Goal: Task Accomplishment & Management: Manage account settings

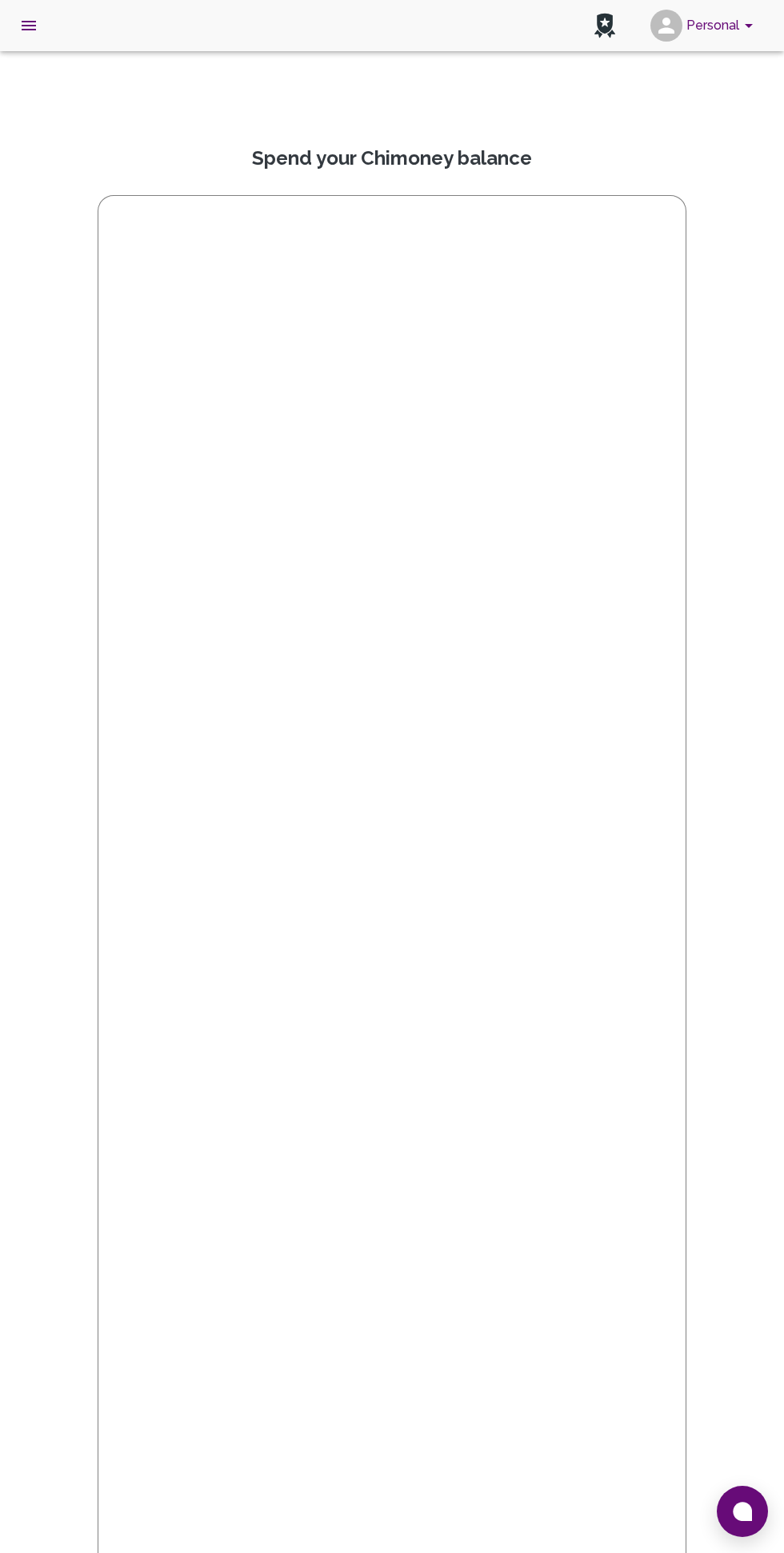
click at [29, 26] on icon "open drawer" at bounding box center [28, 25] width 15 height 9
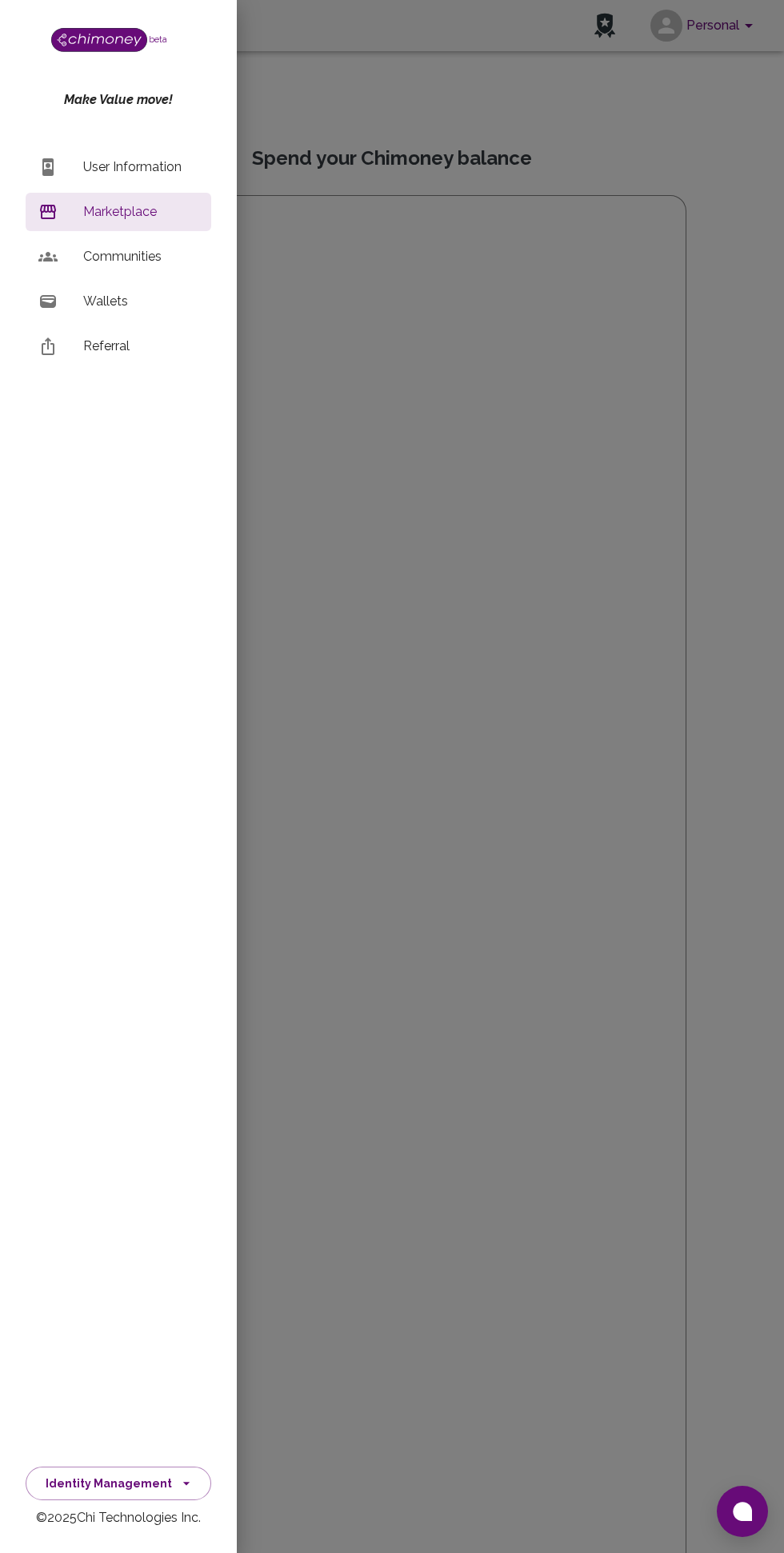
click at [125, 303] on p "Wallets" at bounding box center [140, 301] width 115 height 19
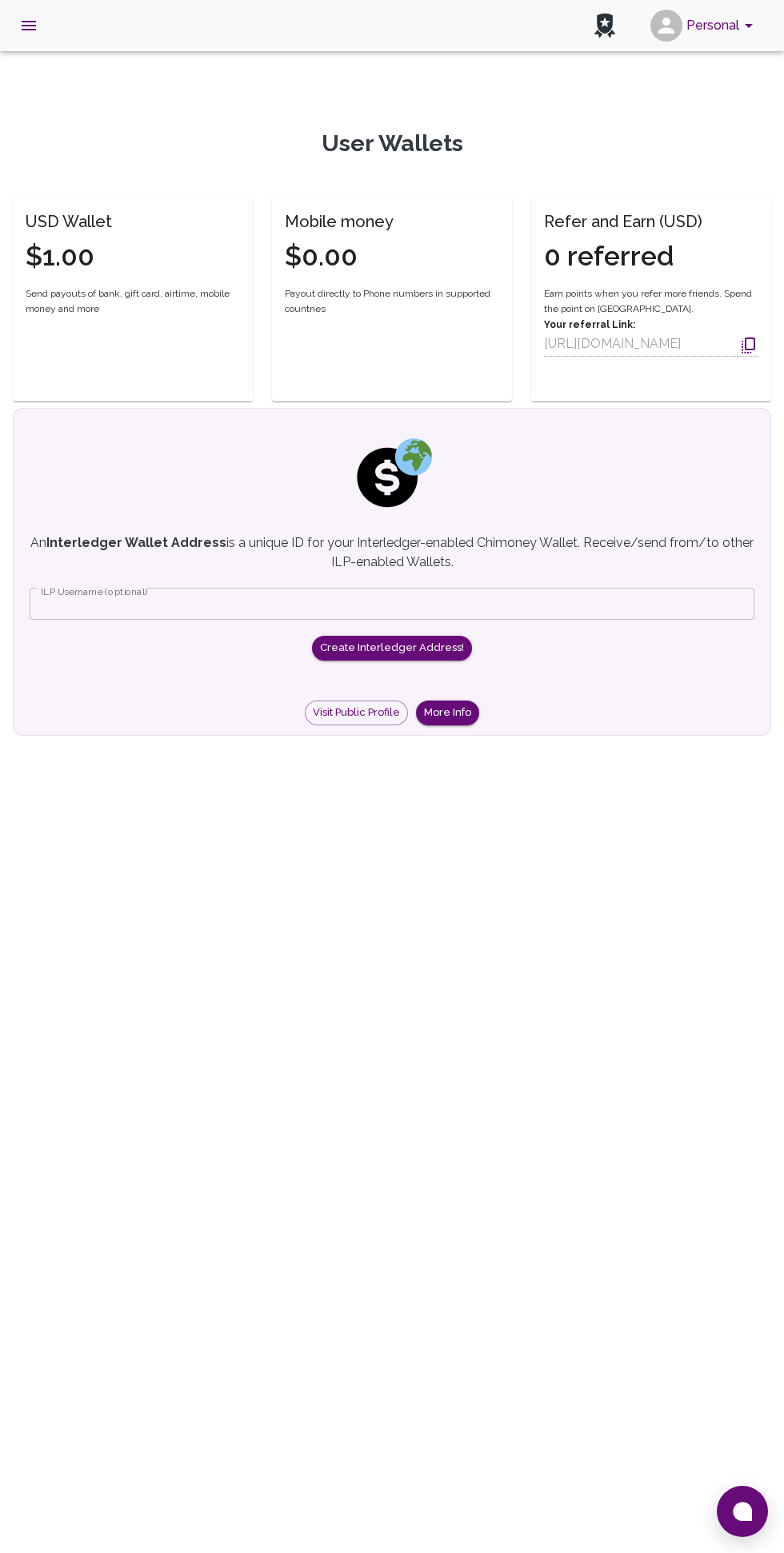
click at [29, 26] on icon "open drawer" at bounding box center [28, 25] width 15 height 9
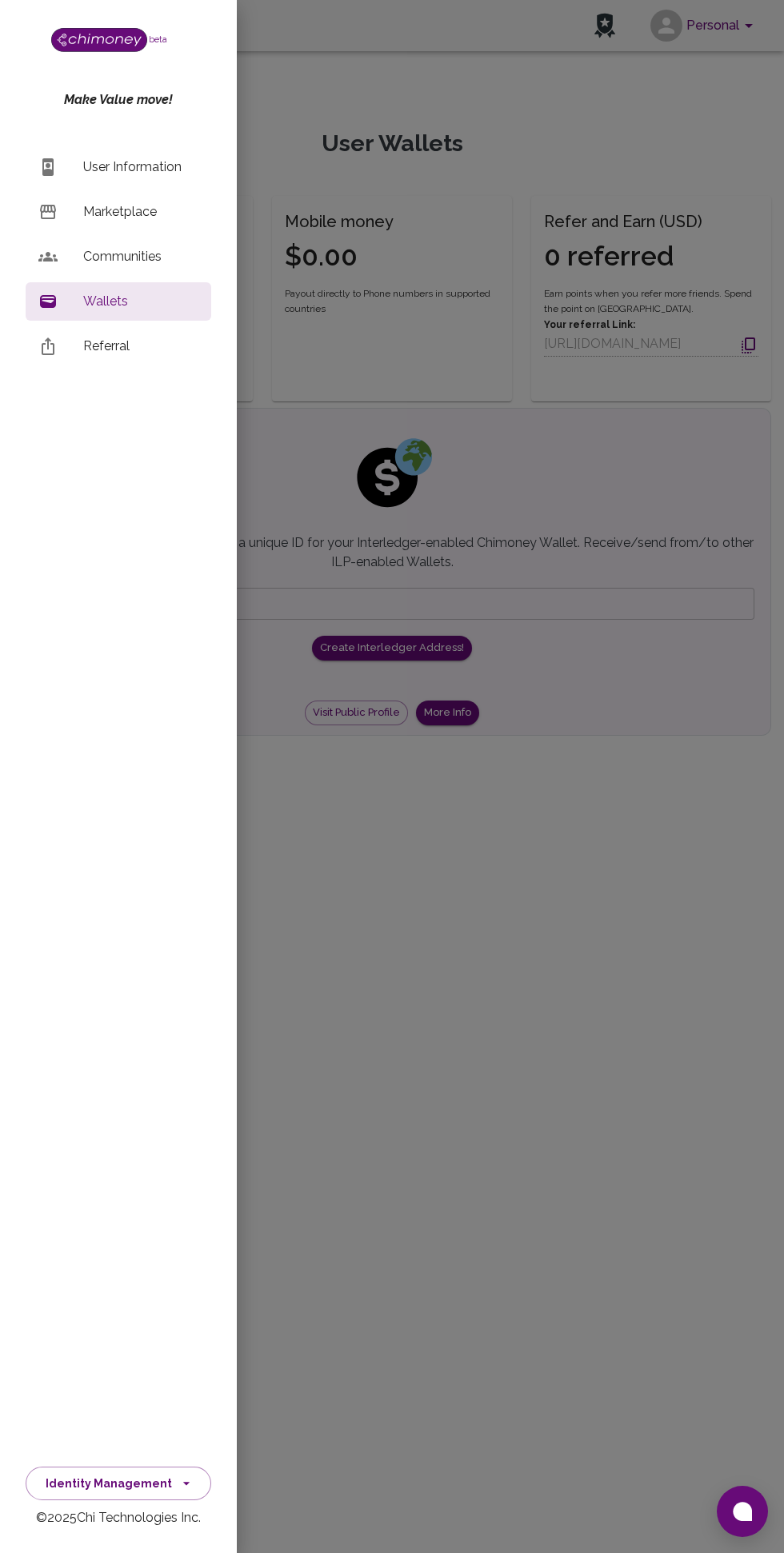
click at [611, 962] on div at bounding box center [392, 776] width 784 height 1553
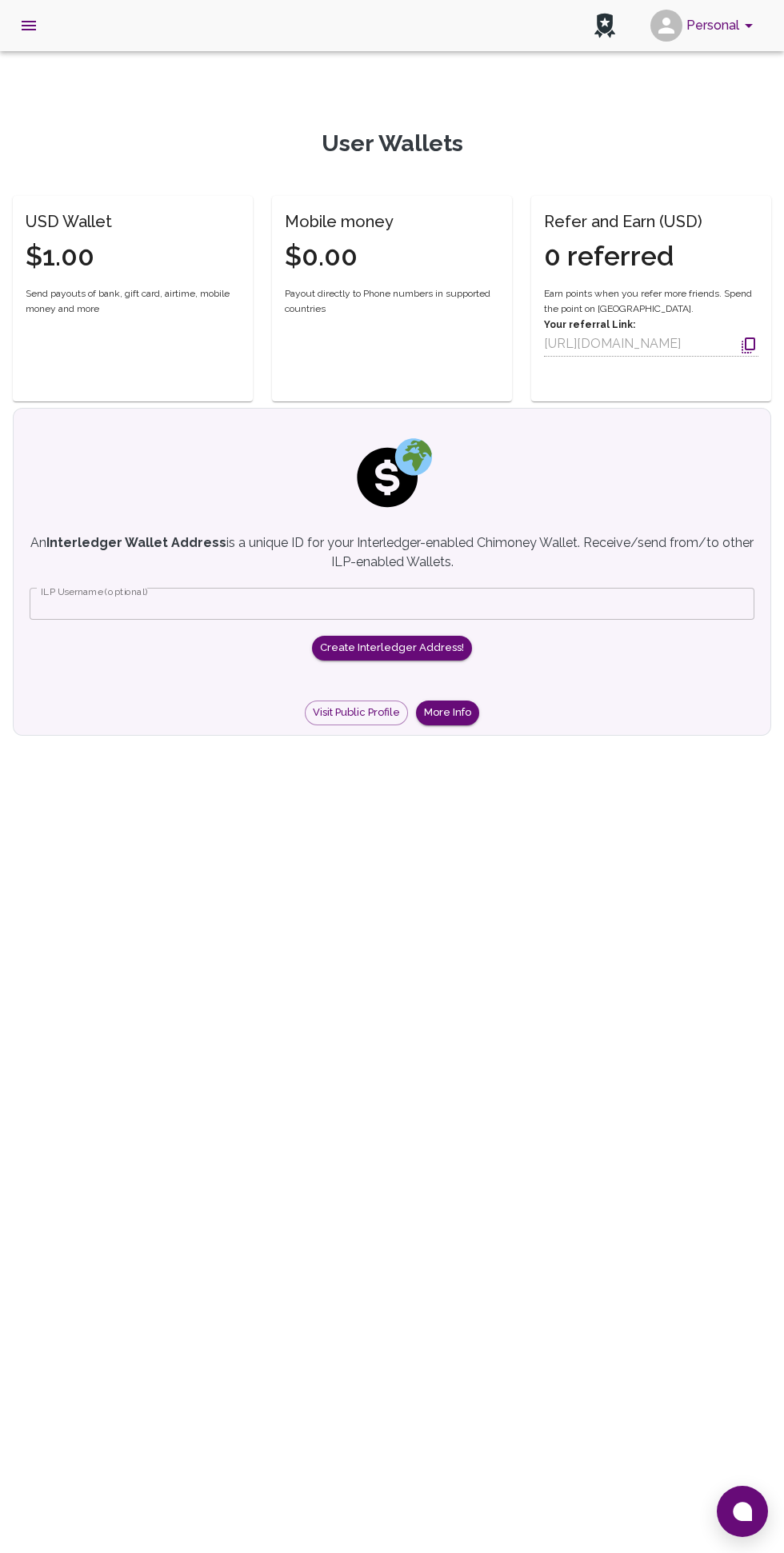
click at [726, 28] on button "Personal" at bounding box center [704, 26] width 121 height 42
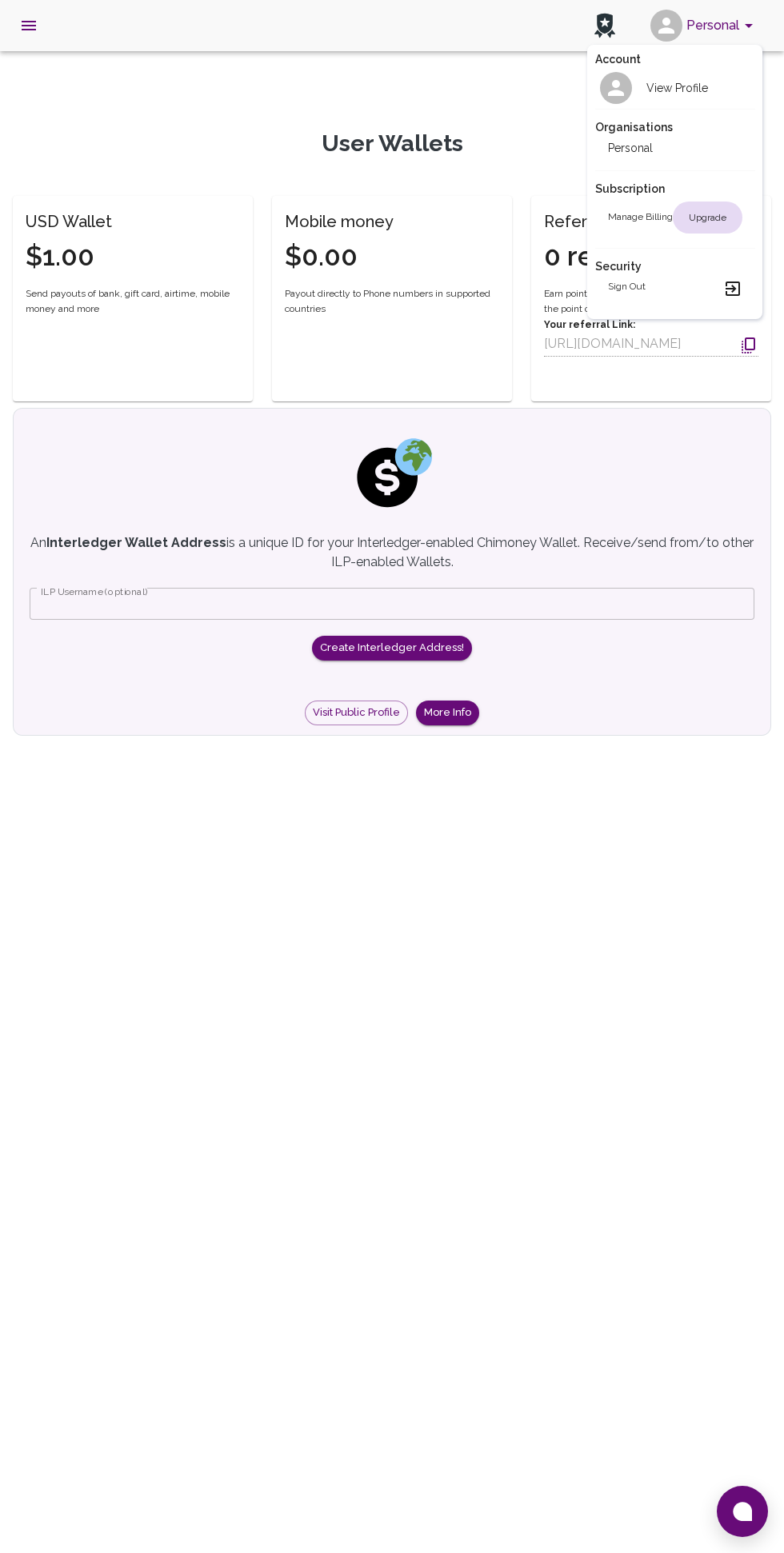
click at [717, 36] on div at bounding box center [392, 776] width 784 height 1553
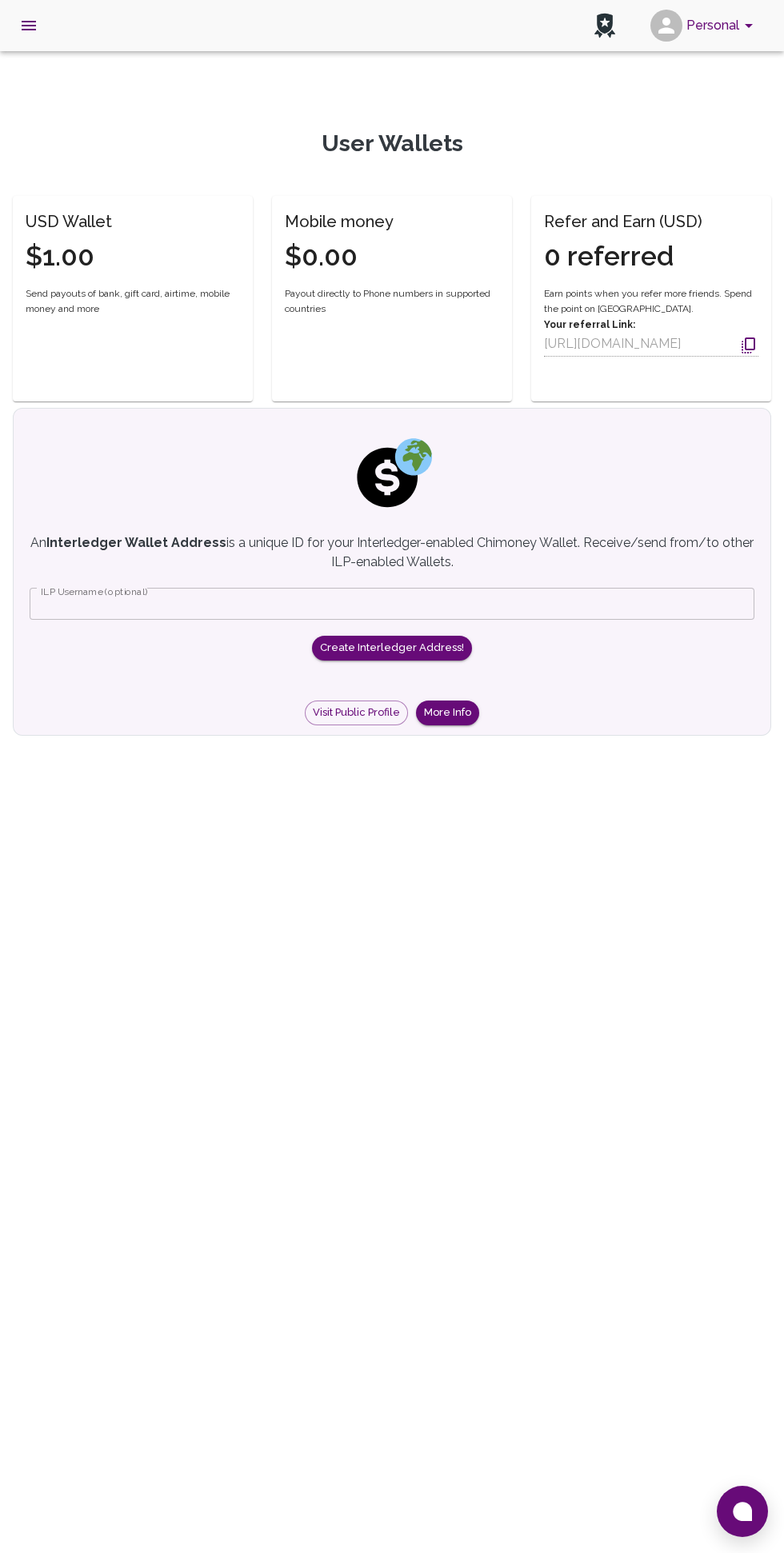
click at [29, 26] on icon "open drawer" at bounding box center [28, 25] width 15 height 9
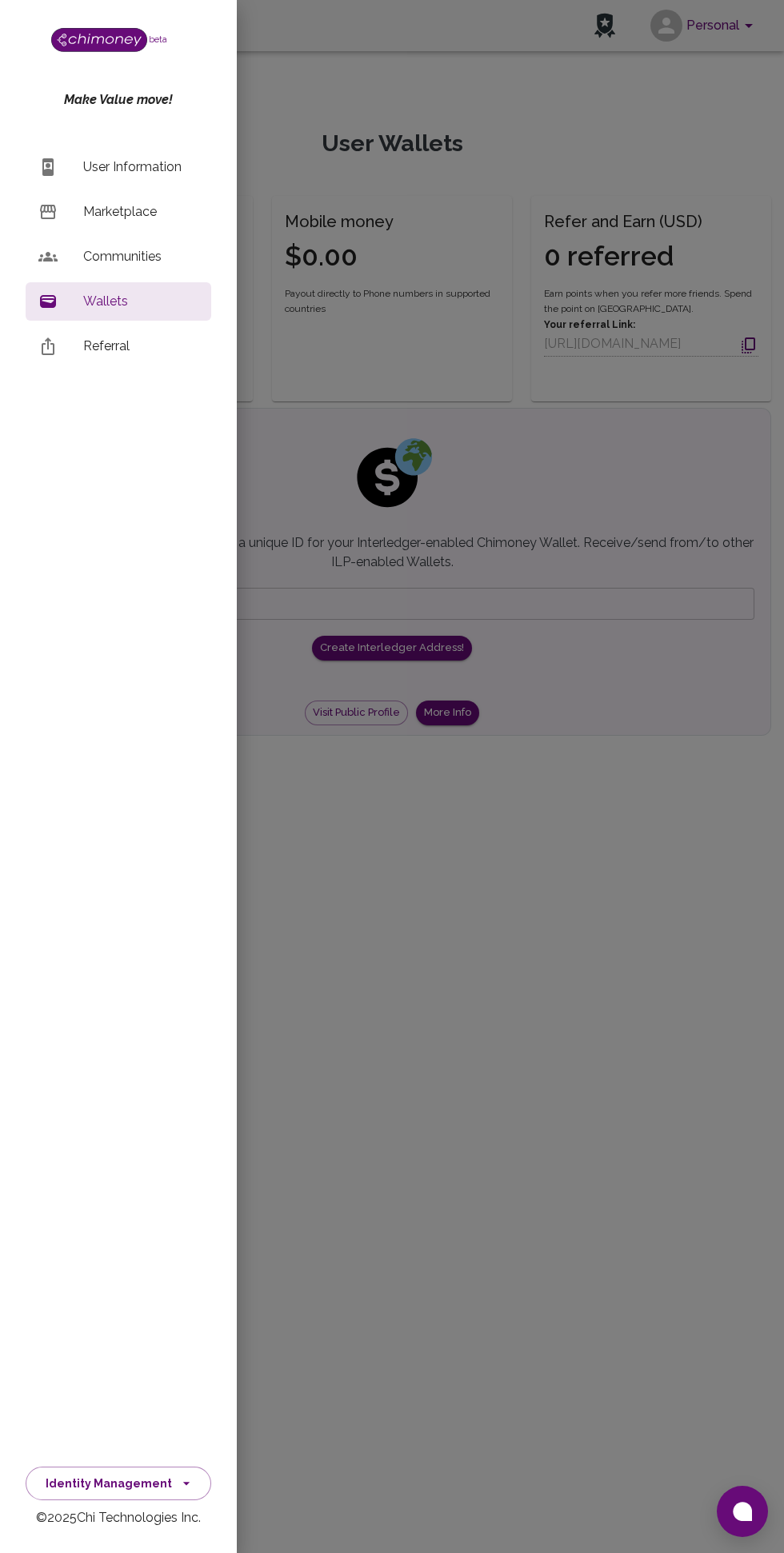
click at [654, 794] on div at bounding box center [392, 776] width 784 height 1553
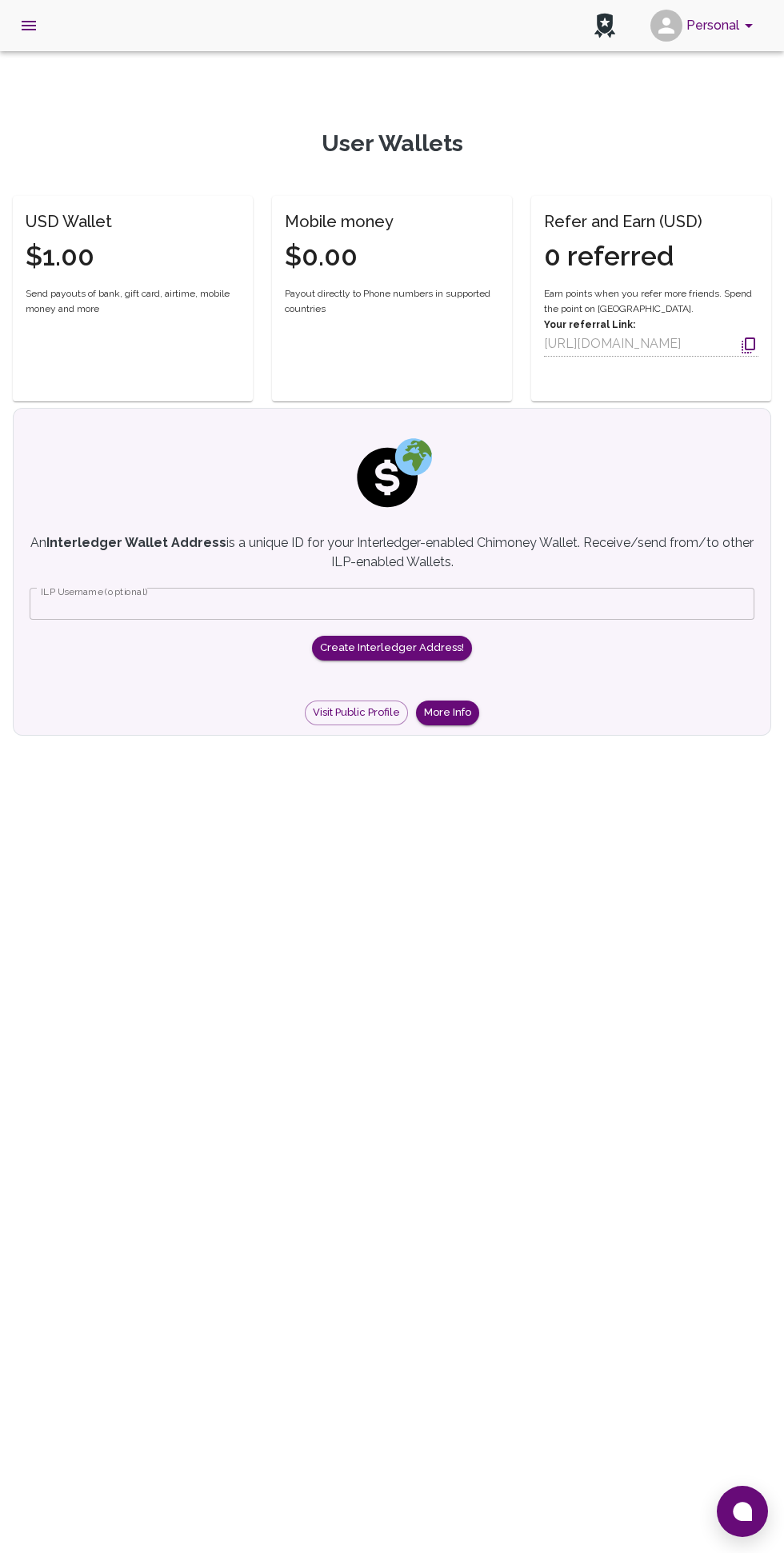
click at [29, 25] on icon "open drawer" at bounding box center [28, 25] width 15 height 9
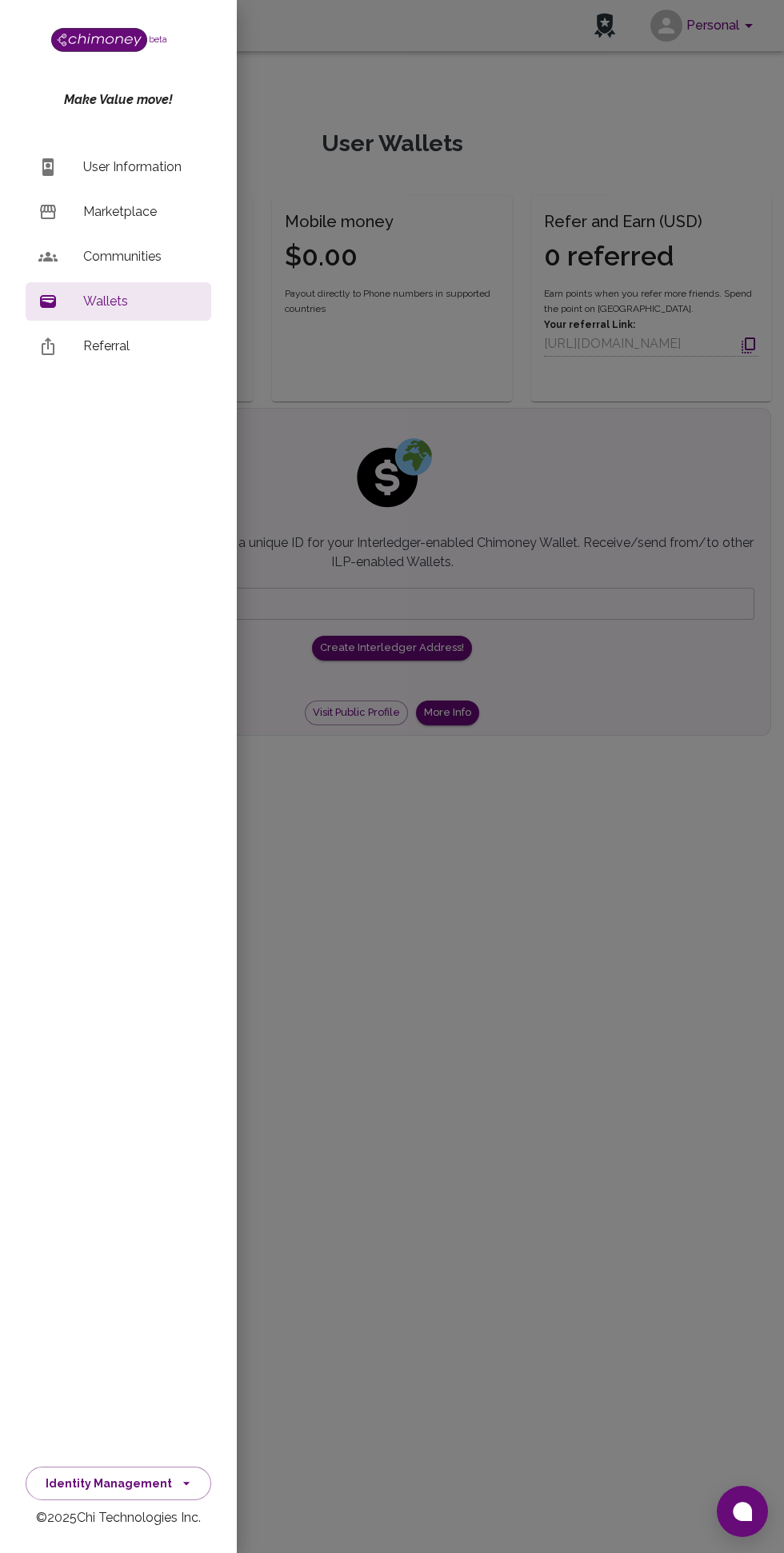
click at [133, 158] on p "User Information" at bounding box center [140, 167] width 115 height 19
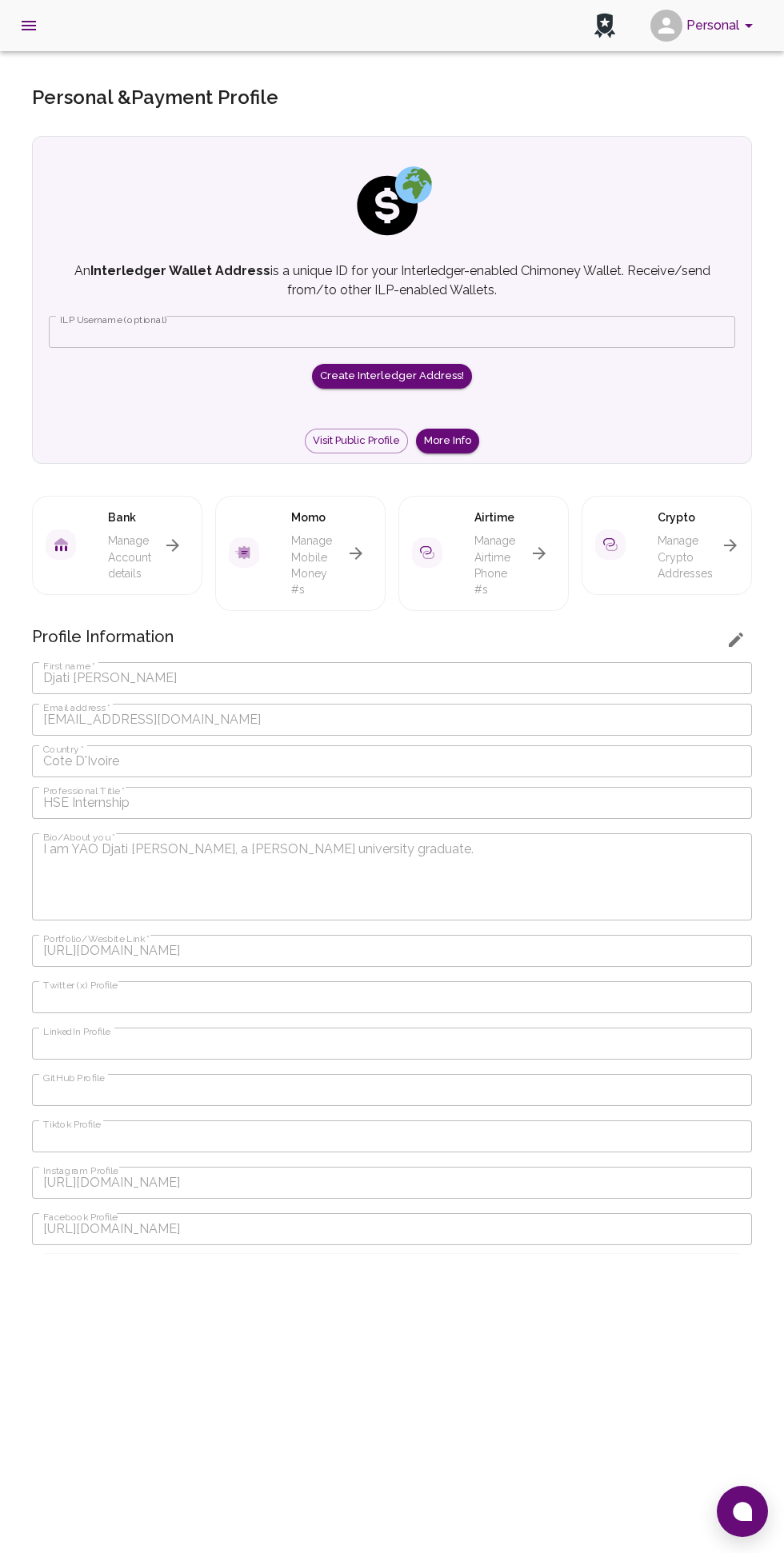
click at [33, 28] on icon "open drawer" at bounding box center [28, 26] width 19 height 19
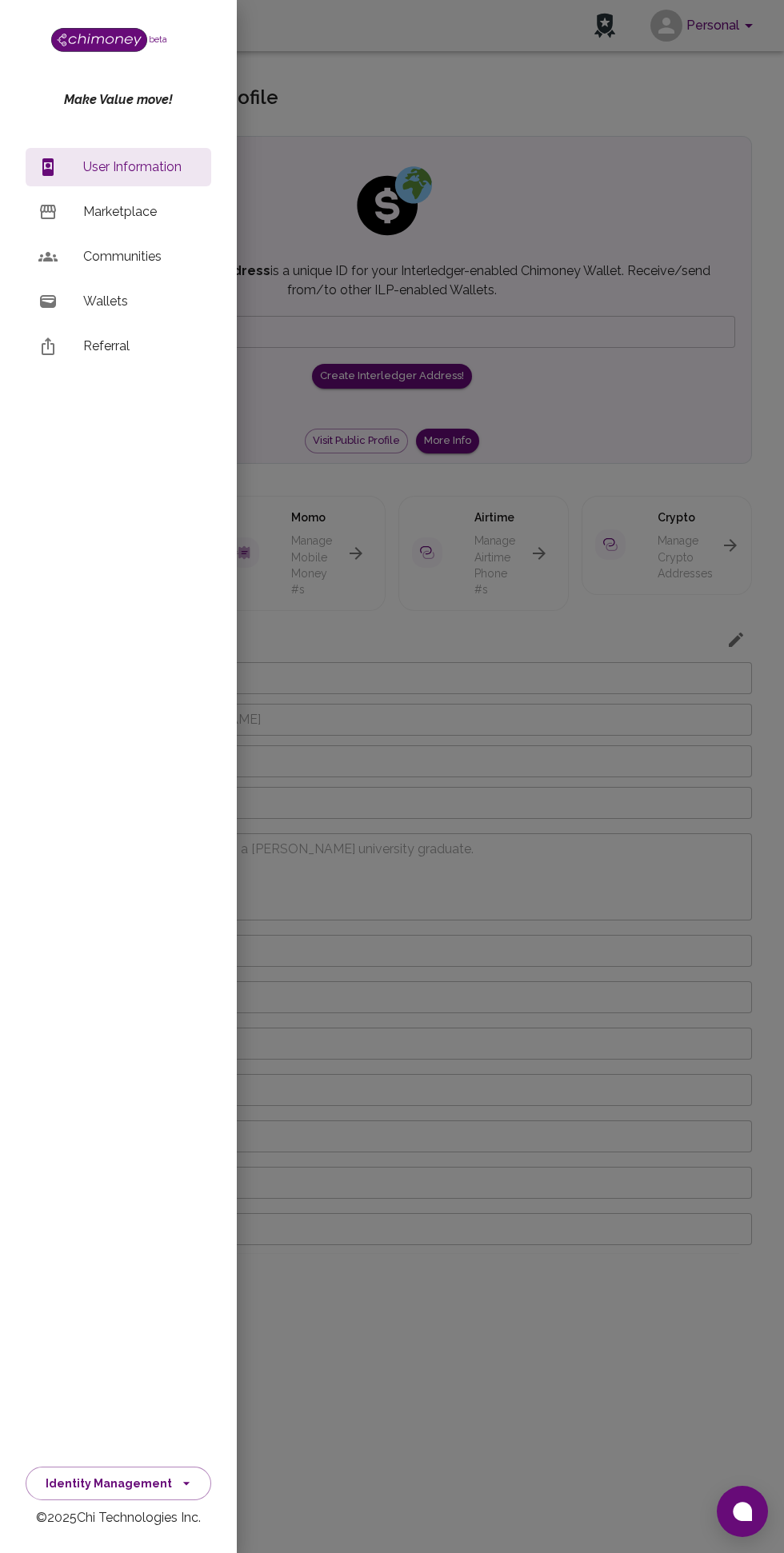
click at [648, 140] on div at bounding box center [392, 776] width 784 height 1553
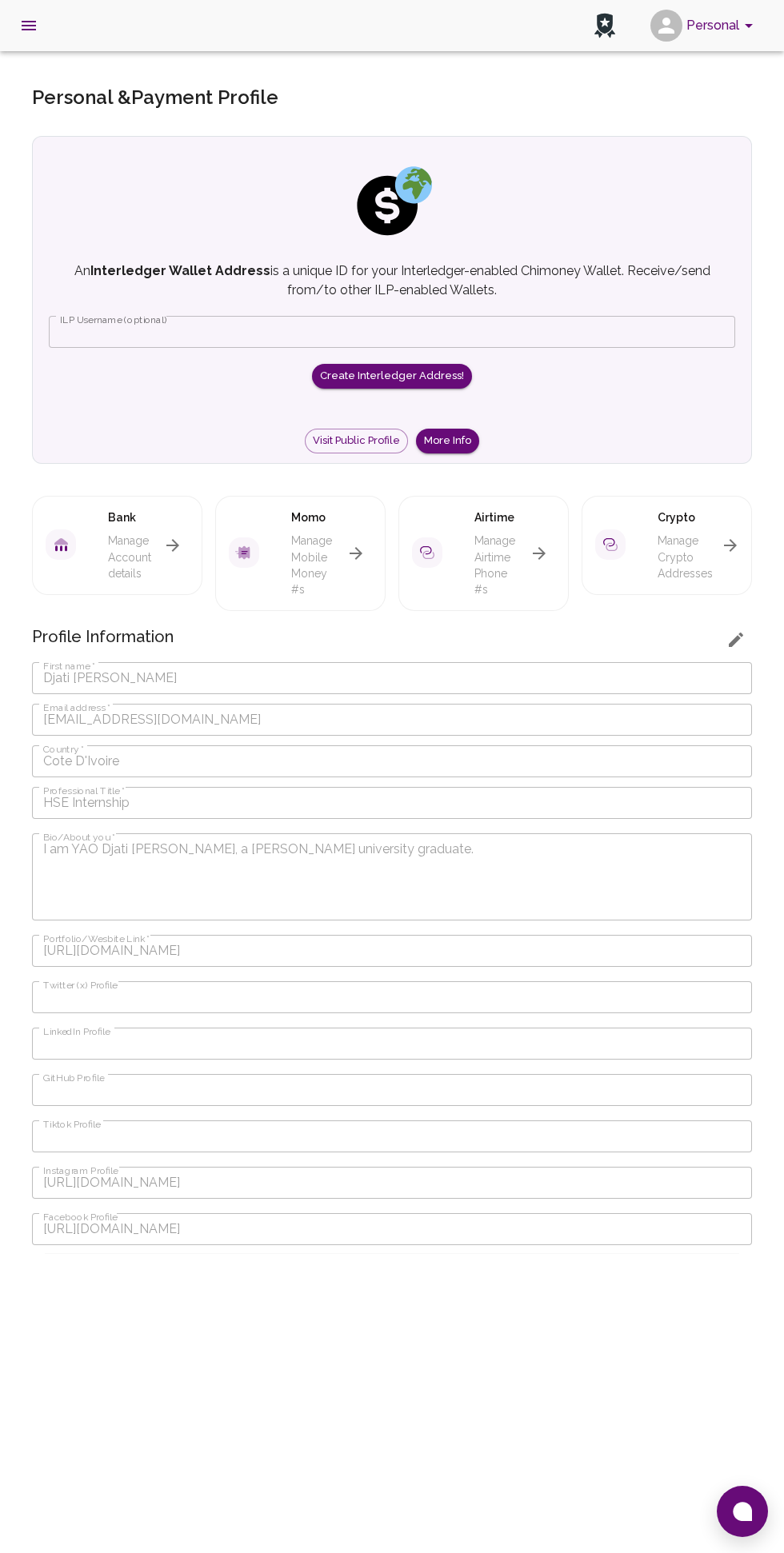
click at [730, 24] on button "Personal" at bounding box center [704, 26] width 121 height 42
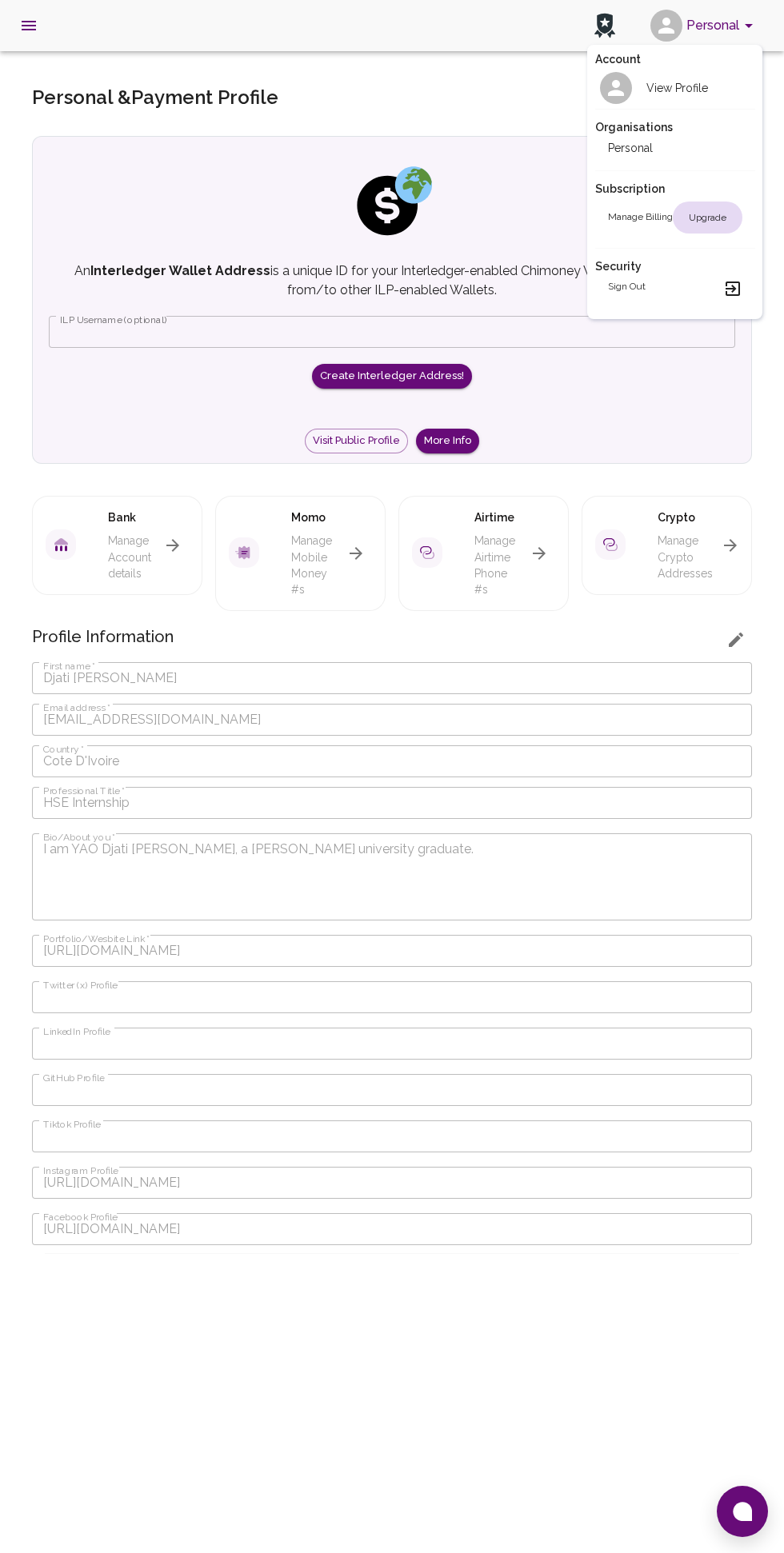
click at [638, 145] on h2 "Personal" at bounding box center [630, 148] width 44 height 16
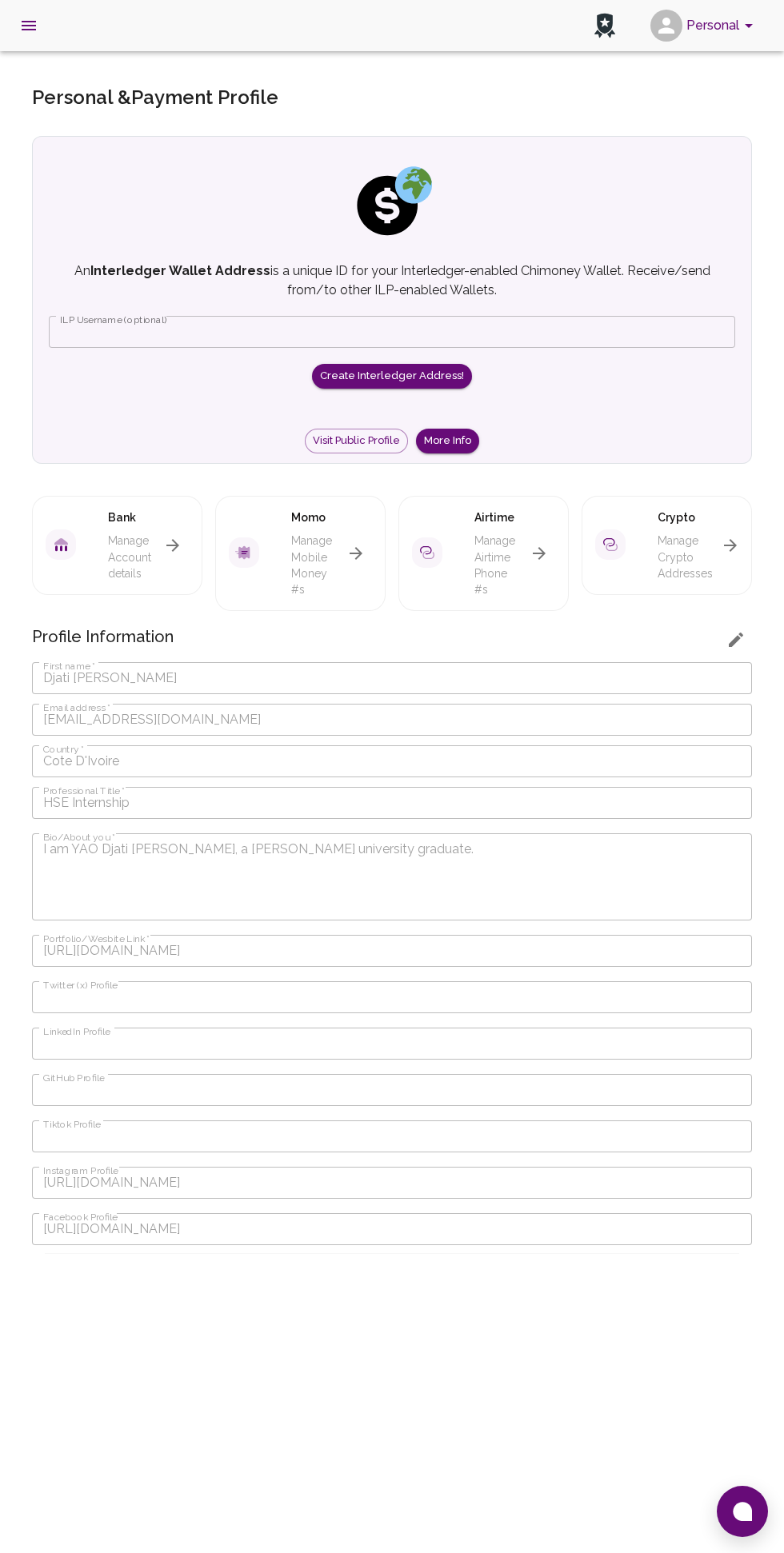
click at [21, 29] on icon "open drawer" at bounding box center [28, 25] width 15 height 9
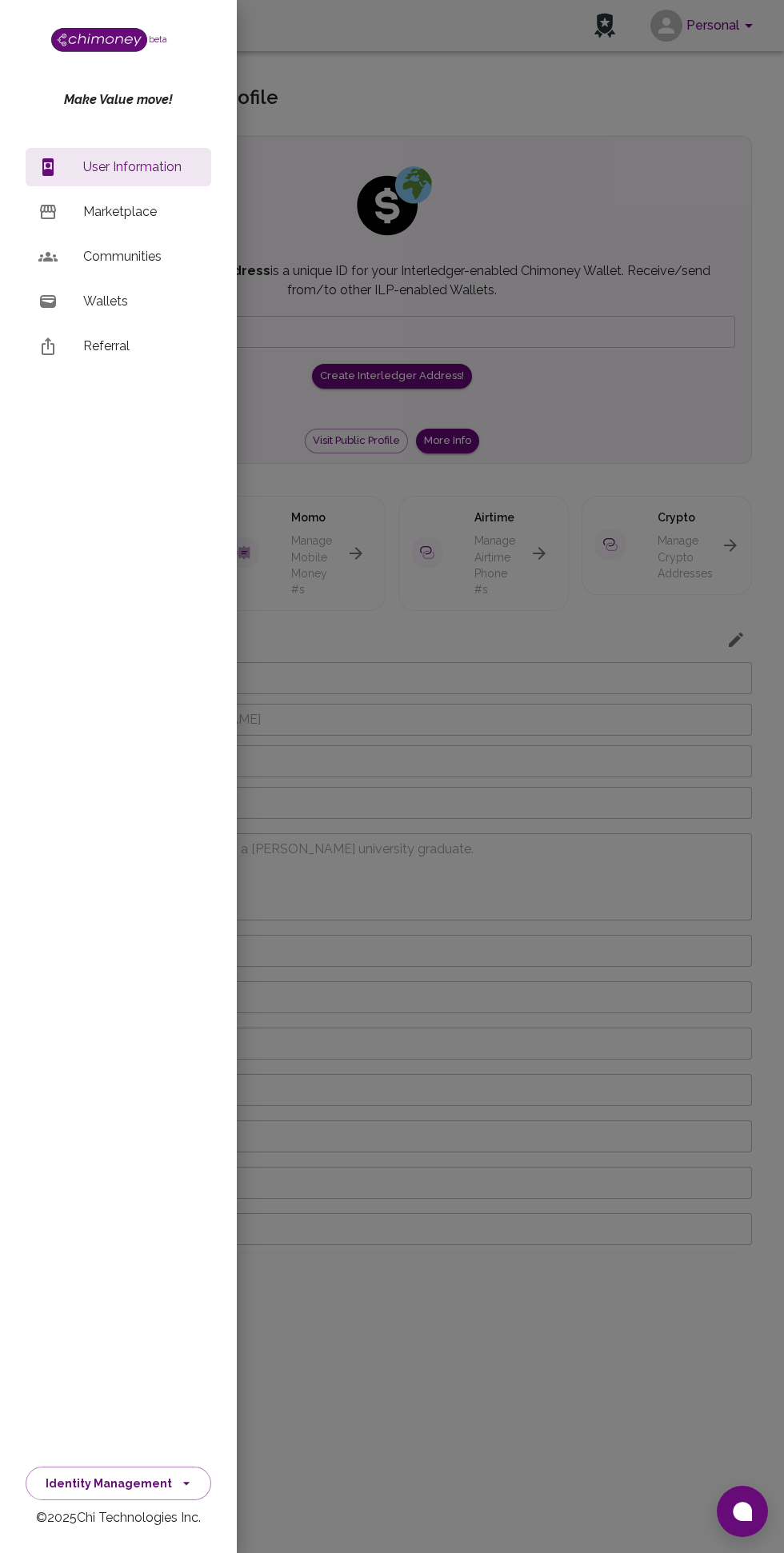
click at [178, 1492] on icon "button" at bounding box center [186, 1483] width 16 height 16
click at [103, 1390] on li "Payments" at bounding box center [113, 1370] width 172 height 38
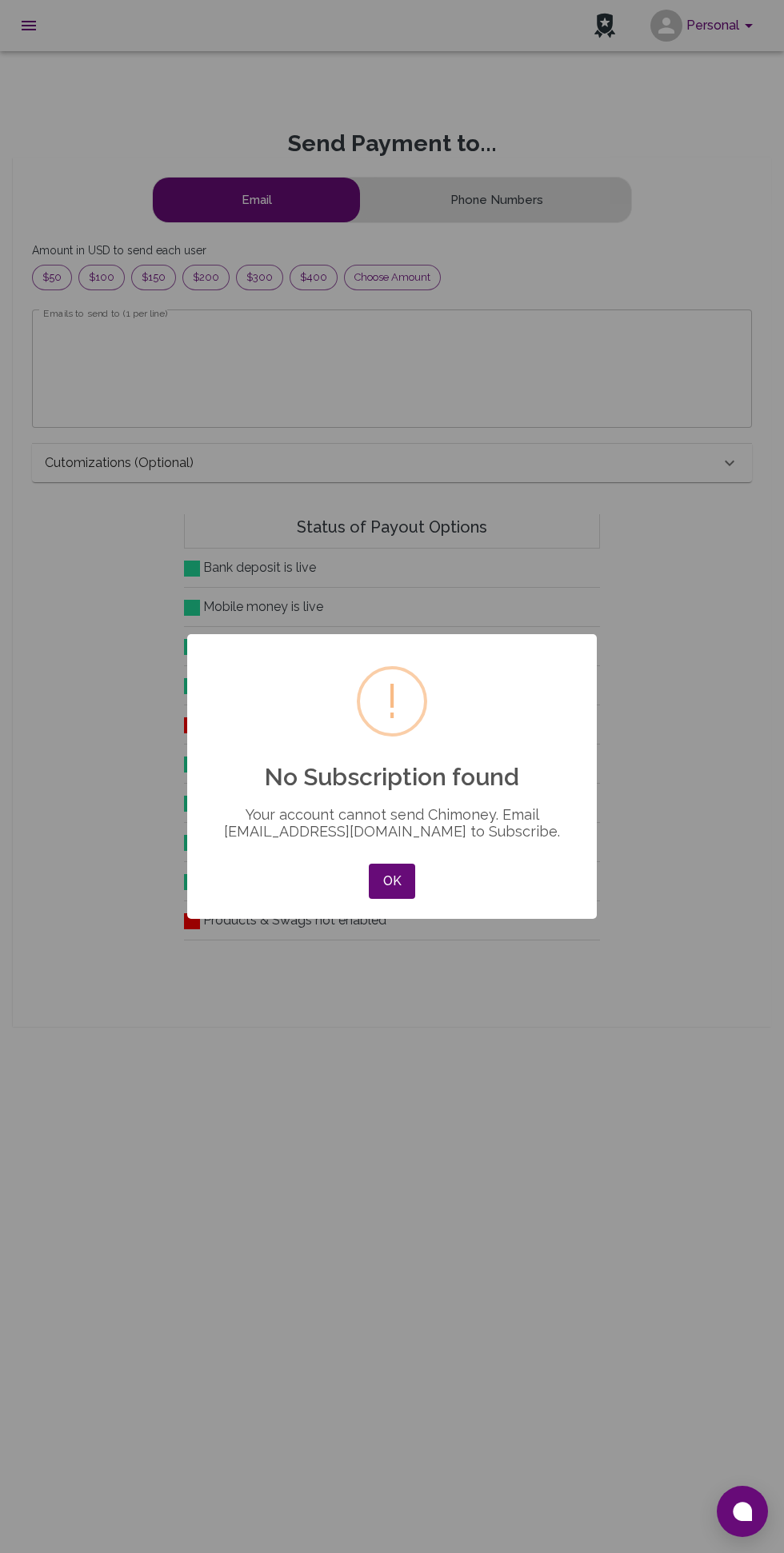
scroll to position [206, 693]
click at [374, 899] on button "OK" at bounding box center [392, 881] width 46 height 35
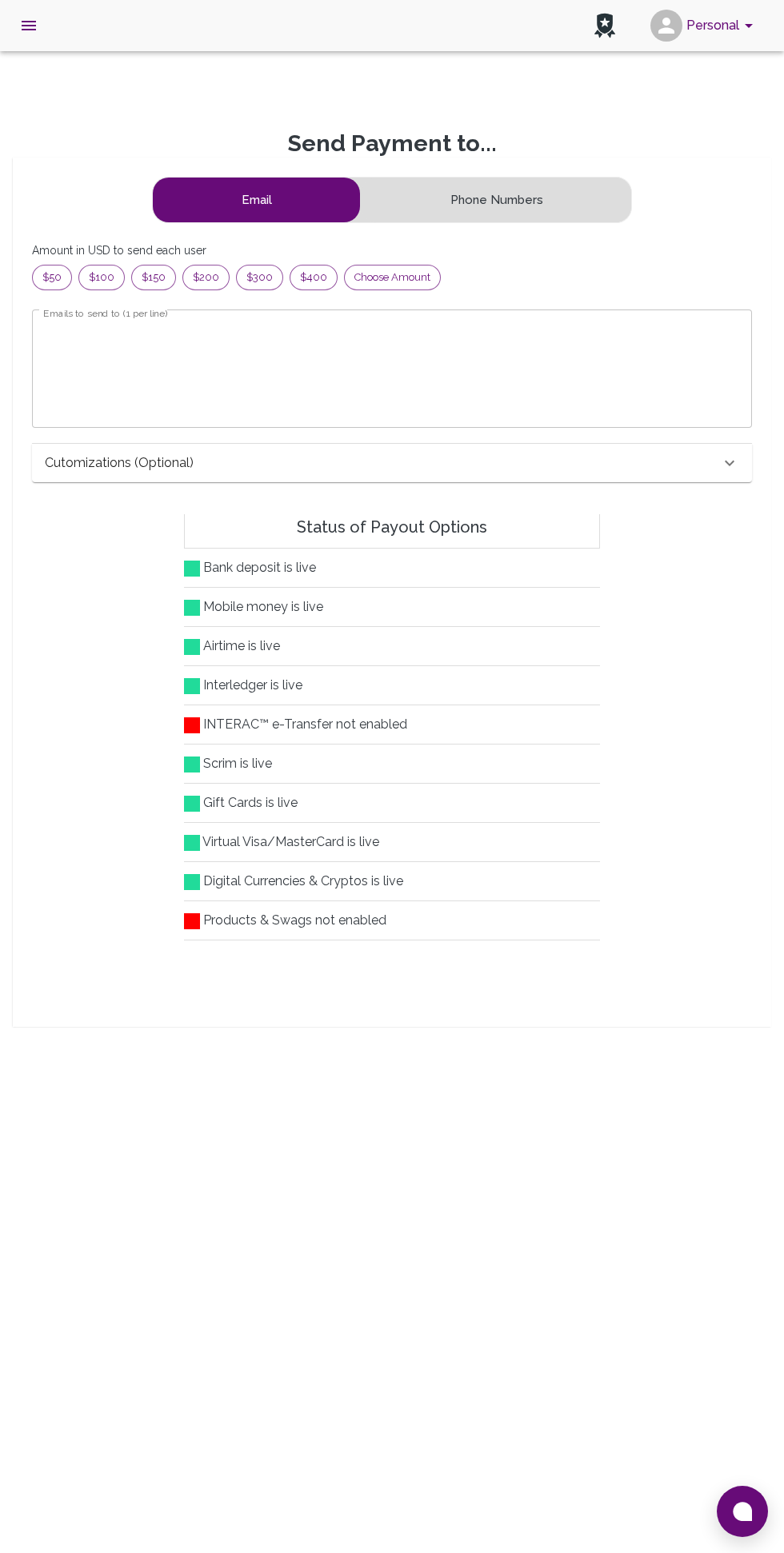
click at [452, 212] on button "Phone Numbers" at bounding box center [497, 200] width 270 height 44
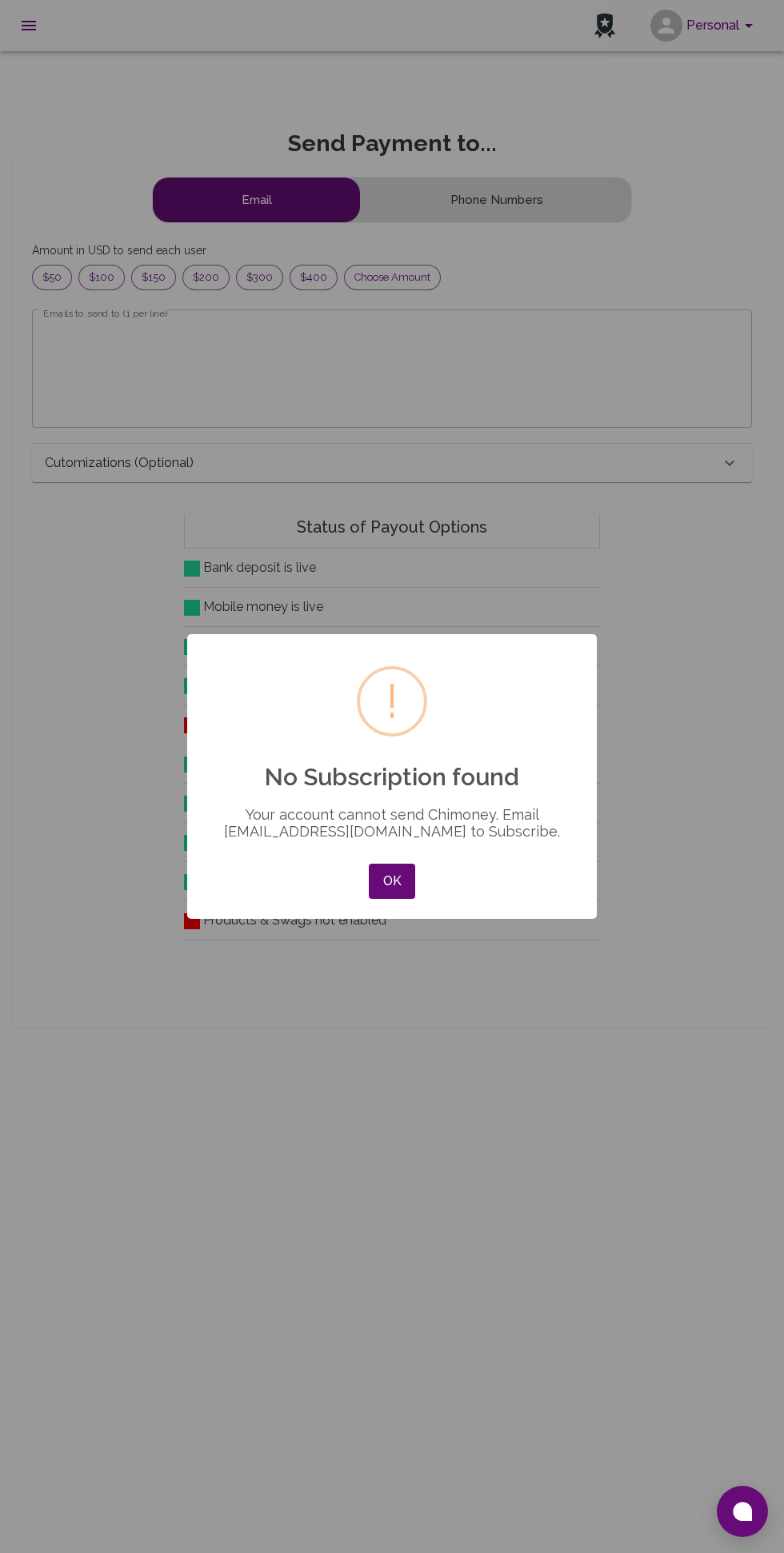
scroll to position [206, 693]
click at [29, 26] on div "× ! No Subscription found Your account cannot send Chimoney. Email support@chim…" at bounding box center [392, 776] width 784 height 1553
click at [392, 881] on button "OK" at bounding box center [392, 881] width 46 height 35
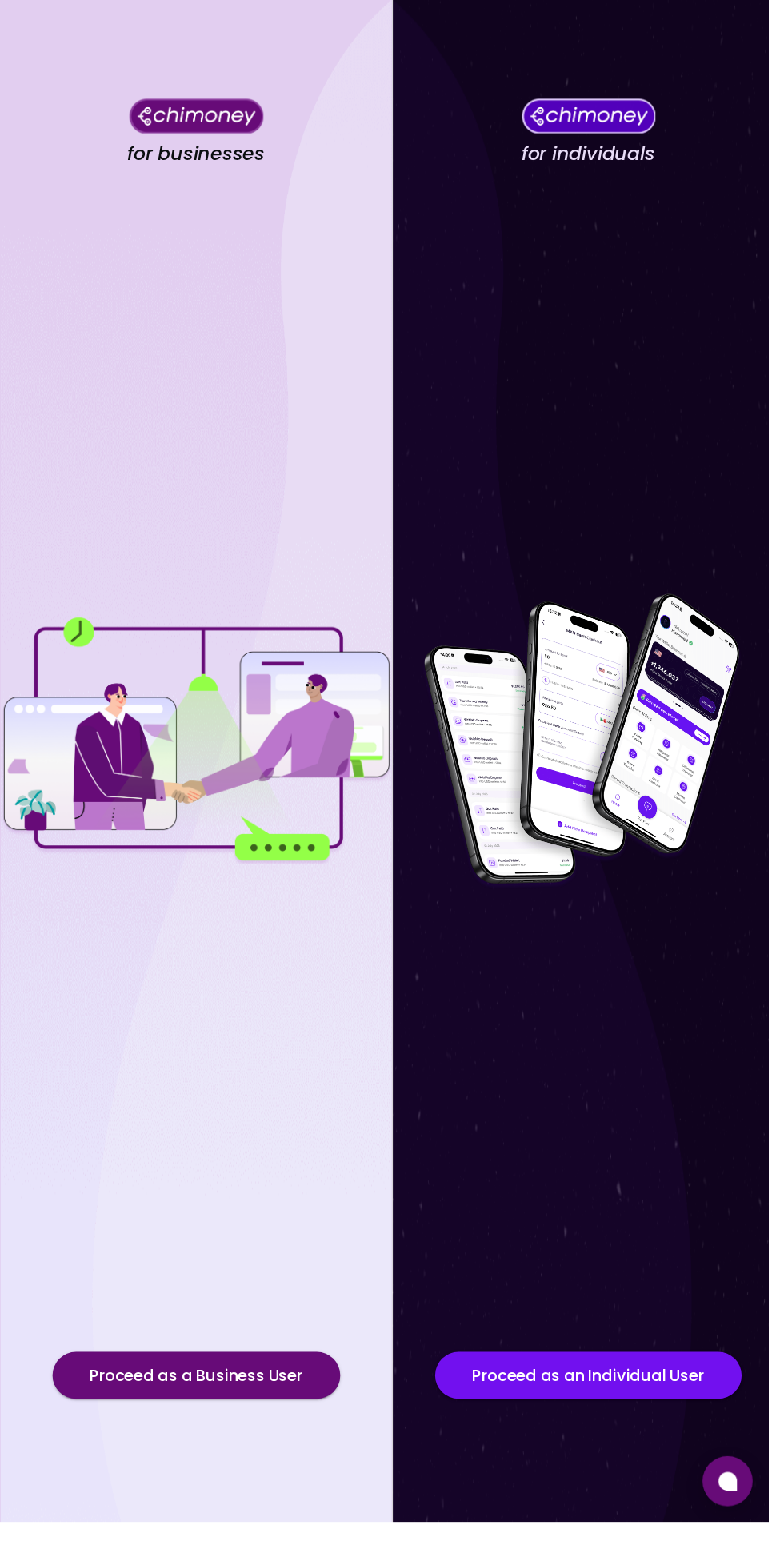
click at [159, 1428] on button "Proceed as a Business User" at bounding box center [200, 1404] width 293 height 48
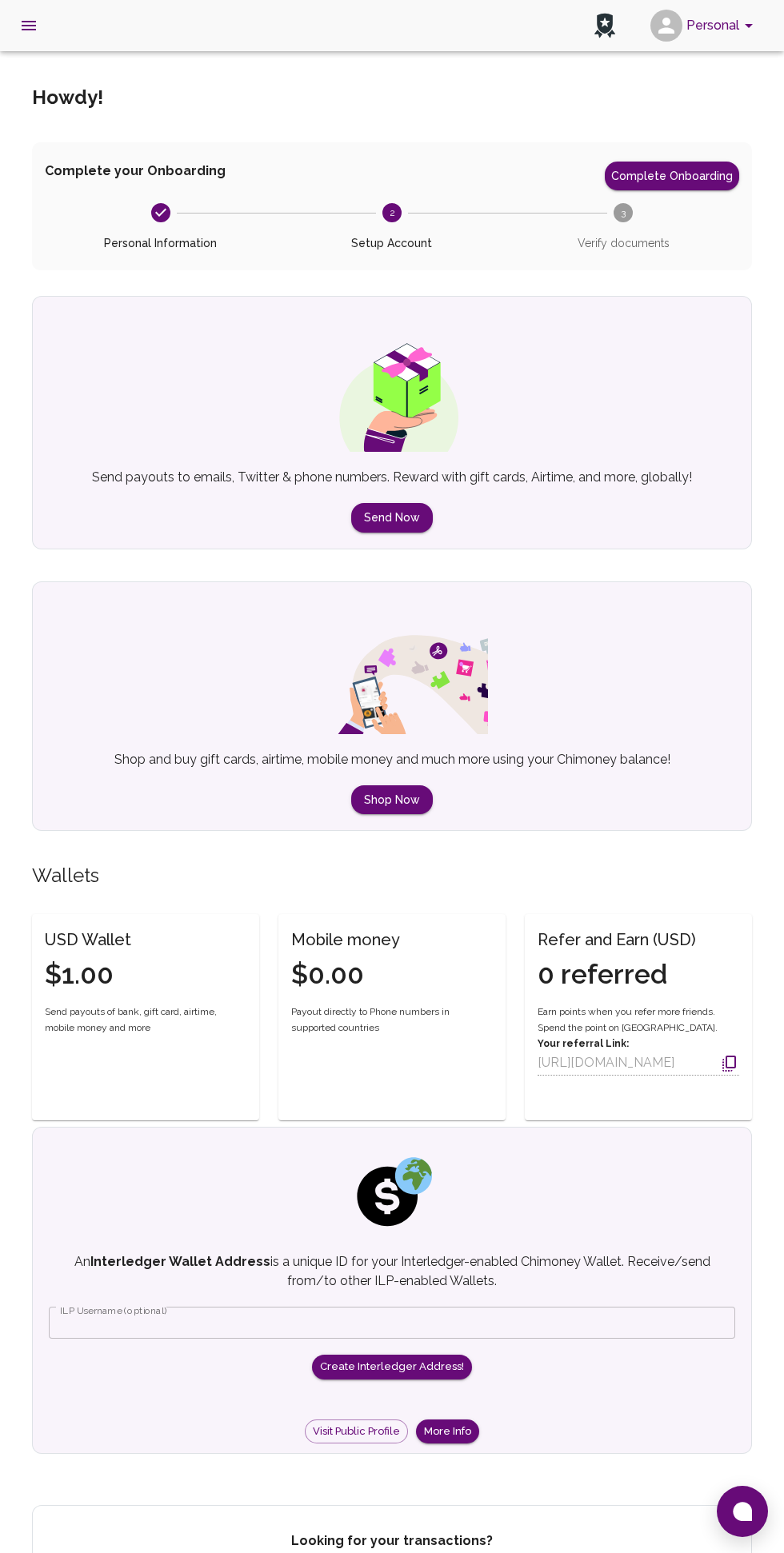
scroll to position [121, 0]
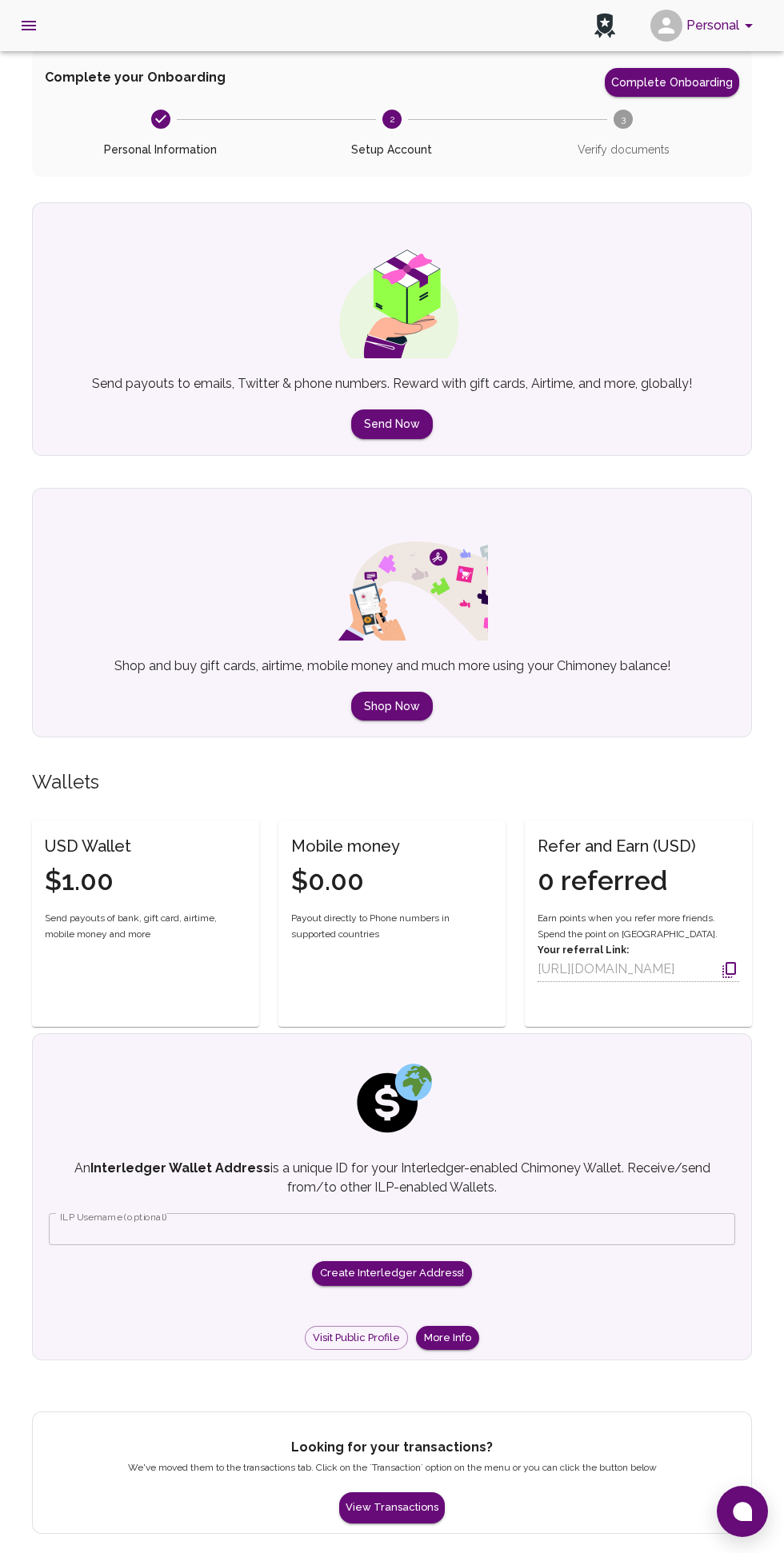
click at [382, 1492] on button "View Transactions" at bounding box center [392, 1508] width 106 height 32
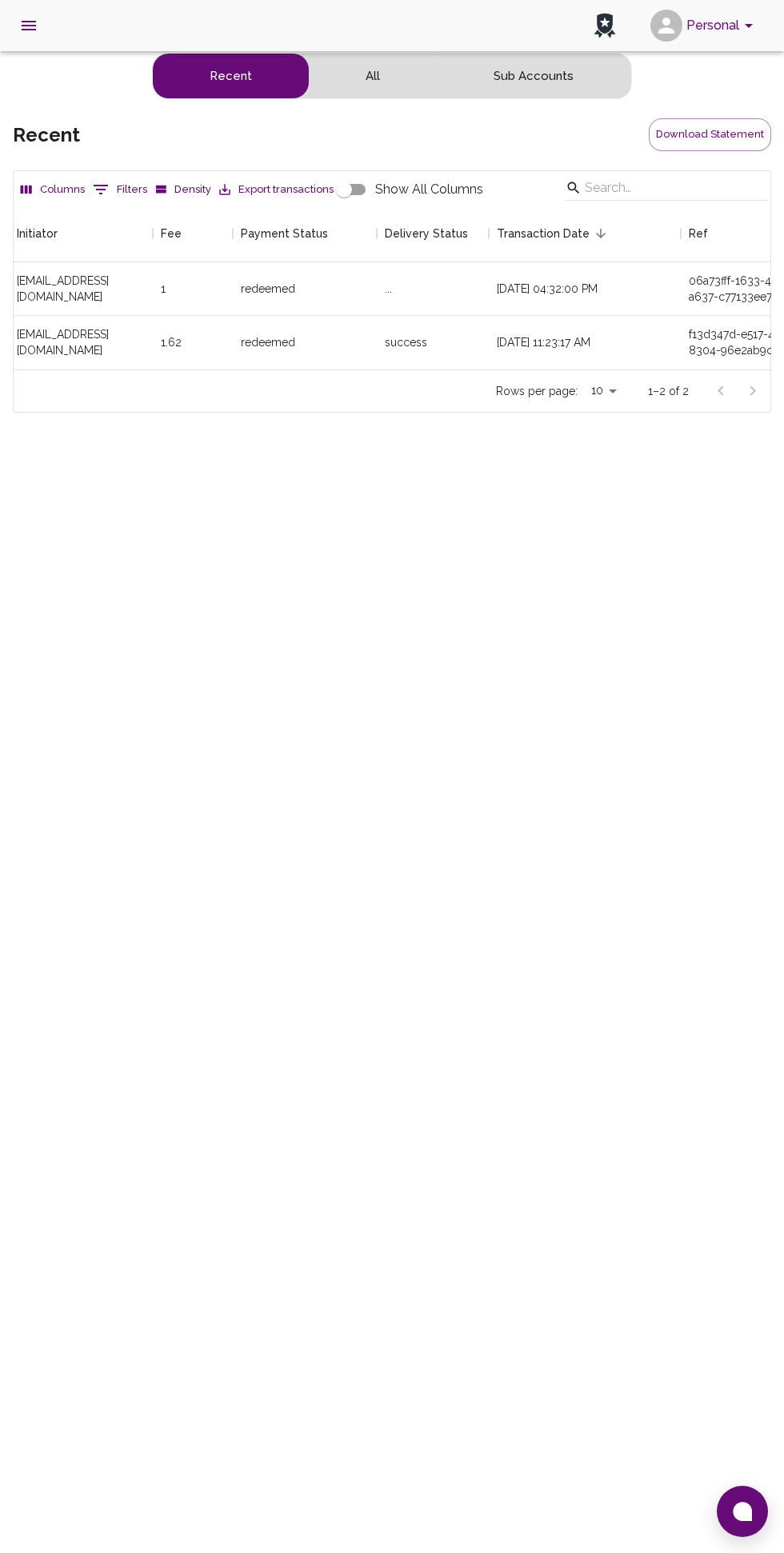
scroll to position [0, 539]
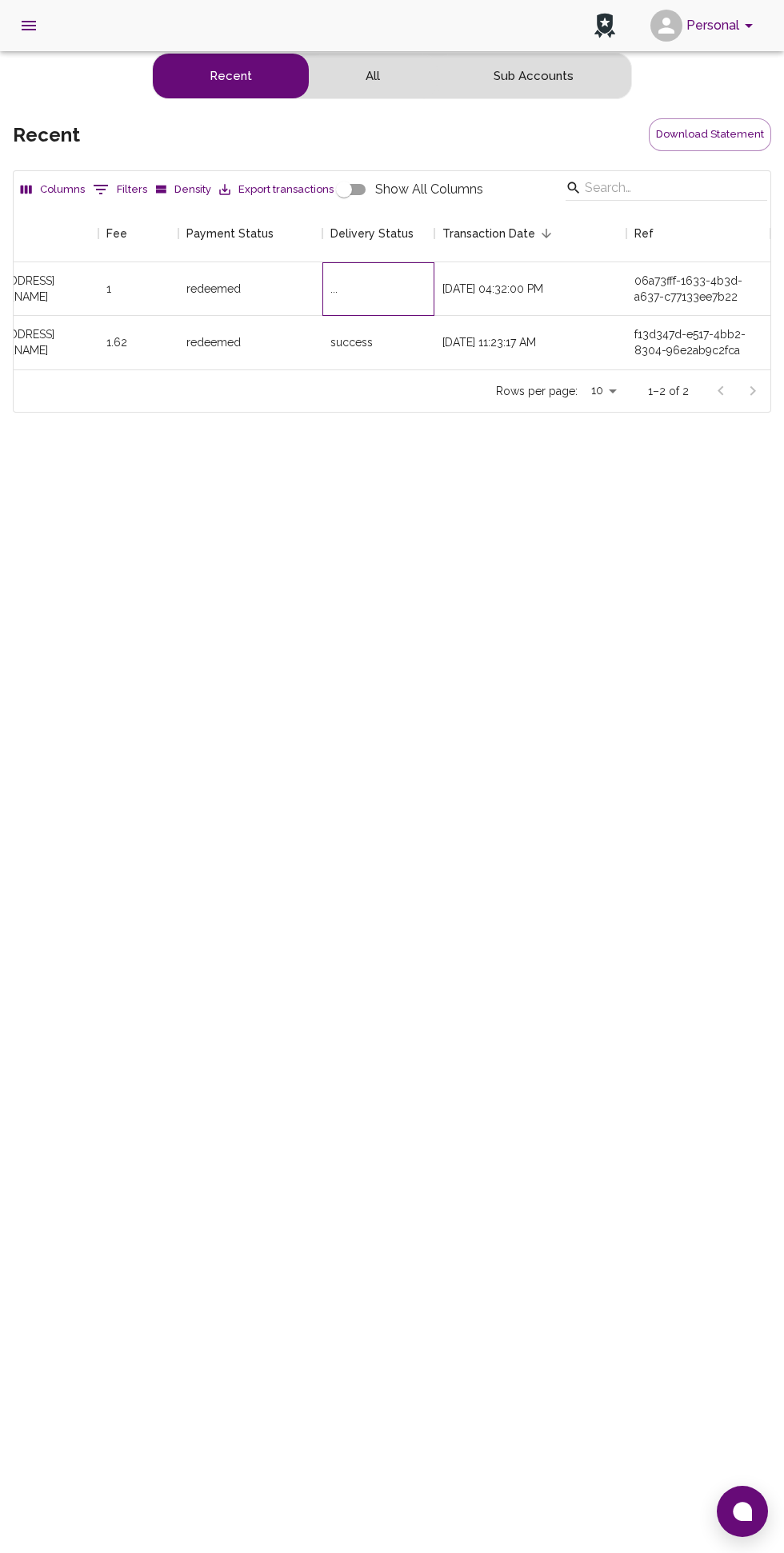
click at [334, 288] on div "..." at bounding box center [334, 288] width 7 height 16
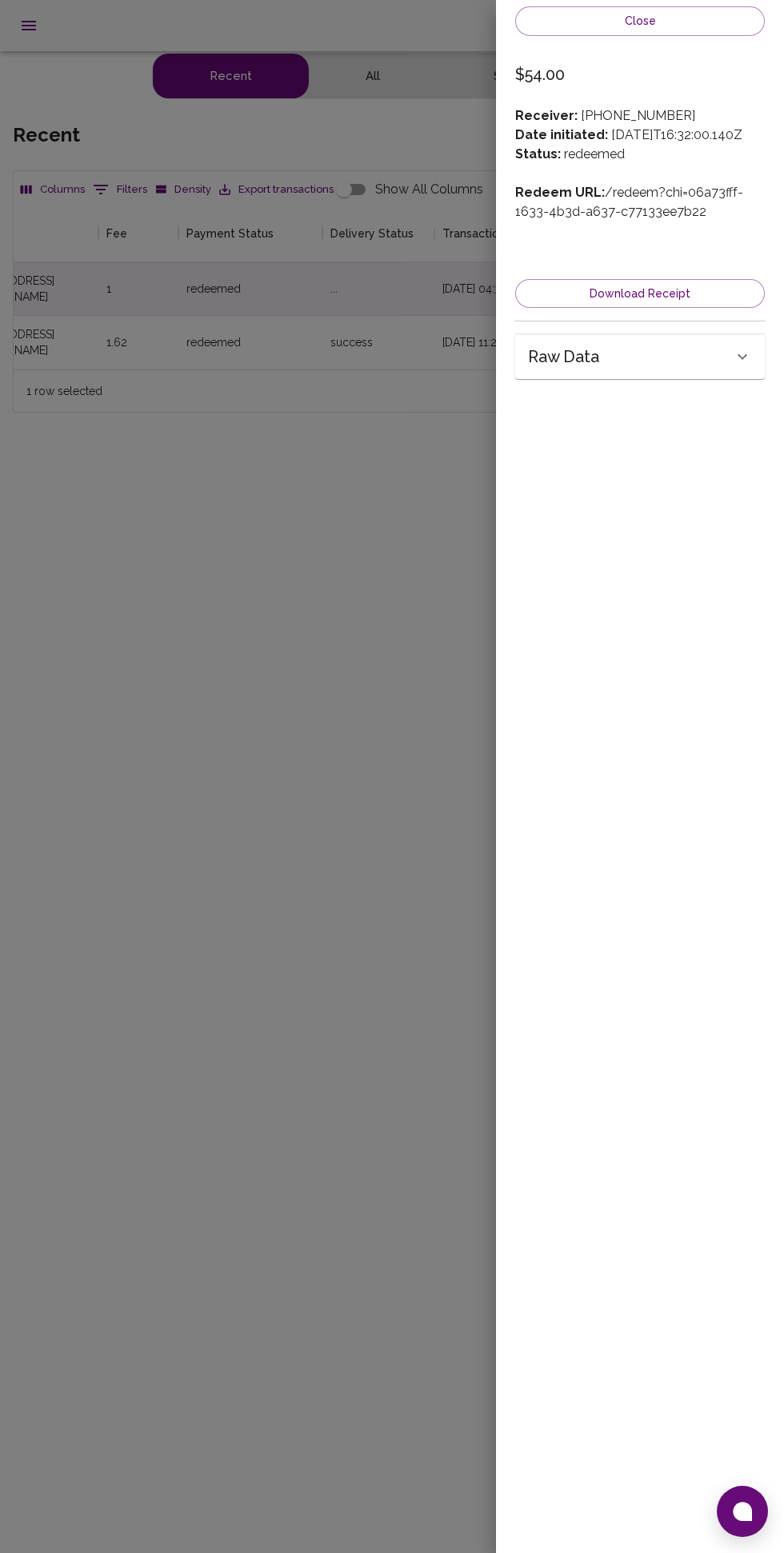
click at [153, 478] on div at bounding box center [392, 776] width 784 height 1553
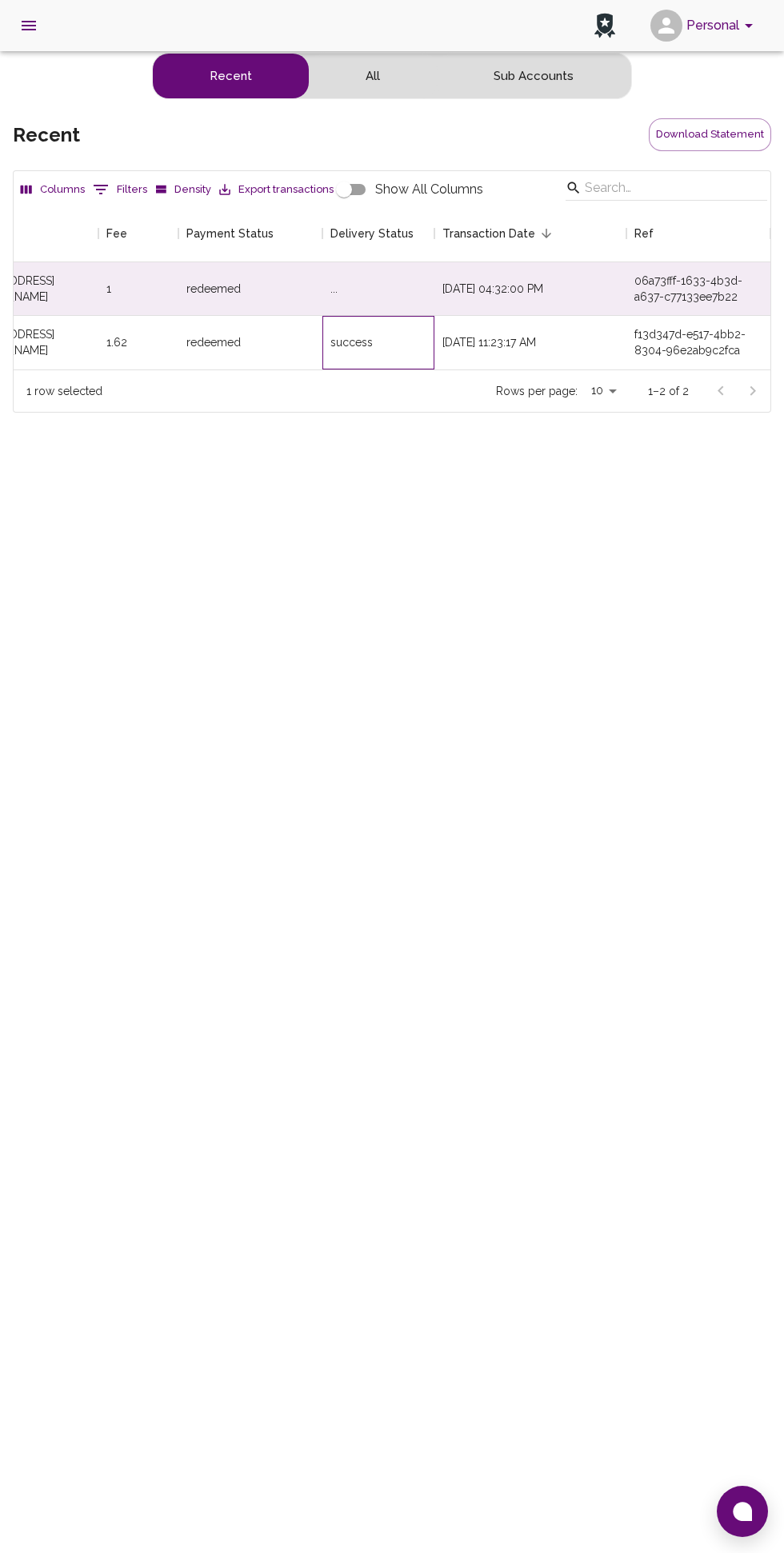
click at [340, 339] on div "success" at bounding box center [351, 342] width 43 height 16
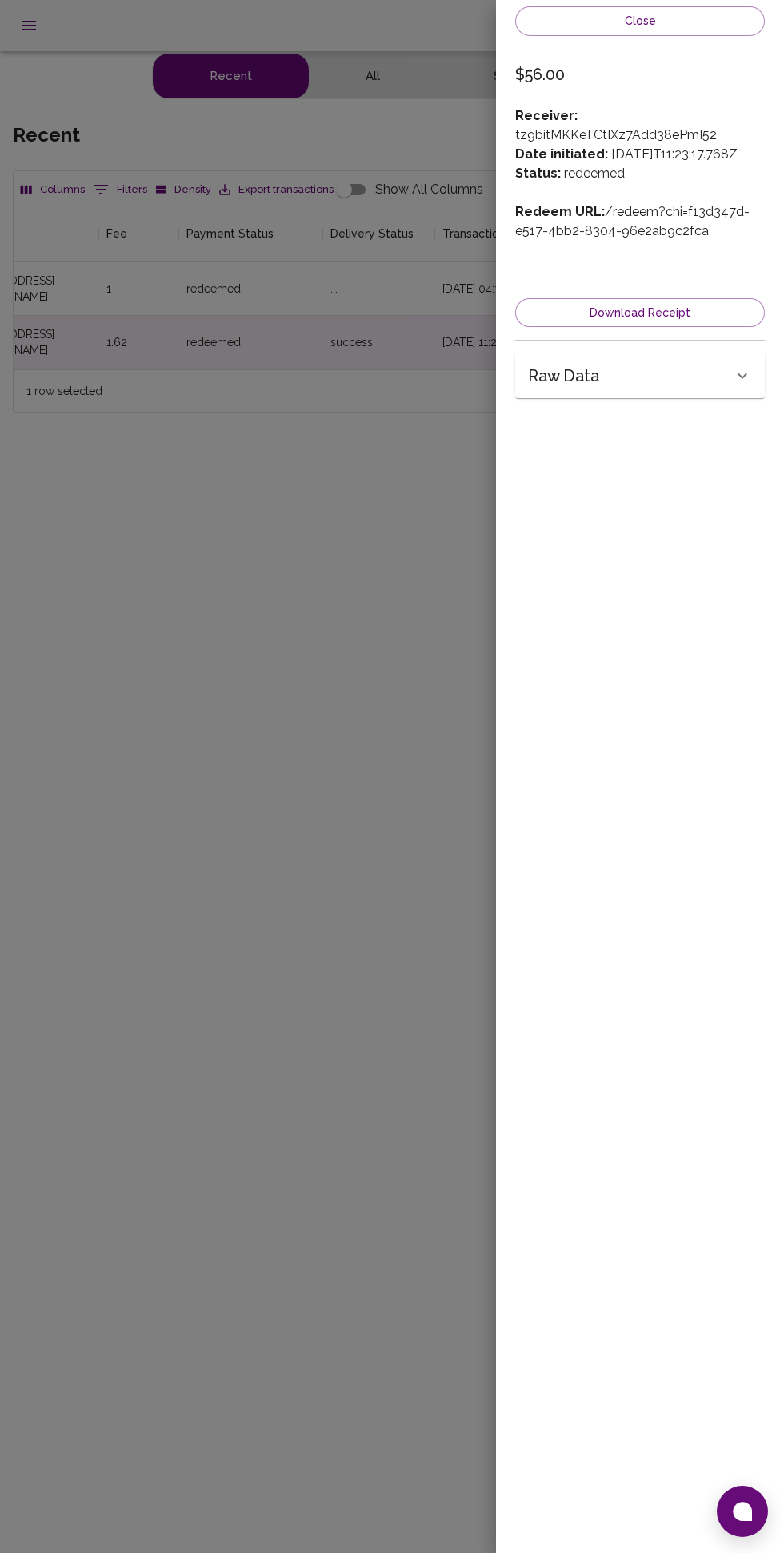
click at [178, 524] on div at bounding box center [392, 776] width 784 height 1553
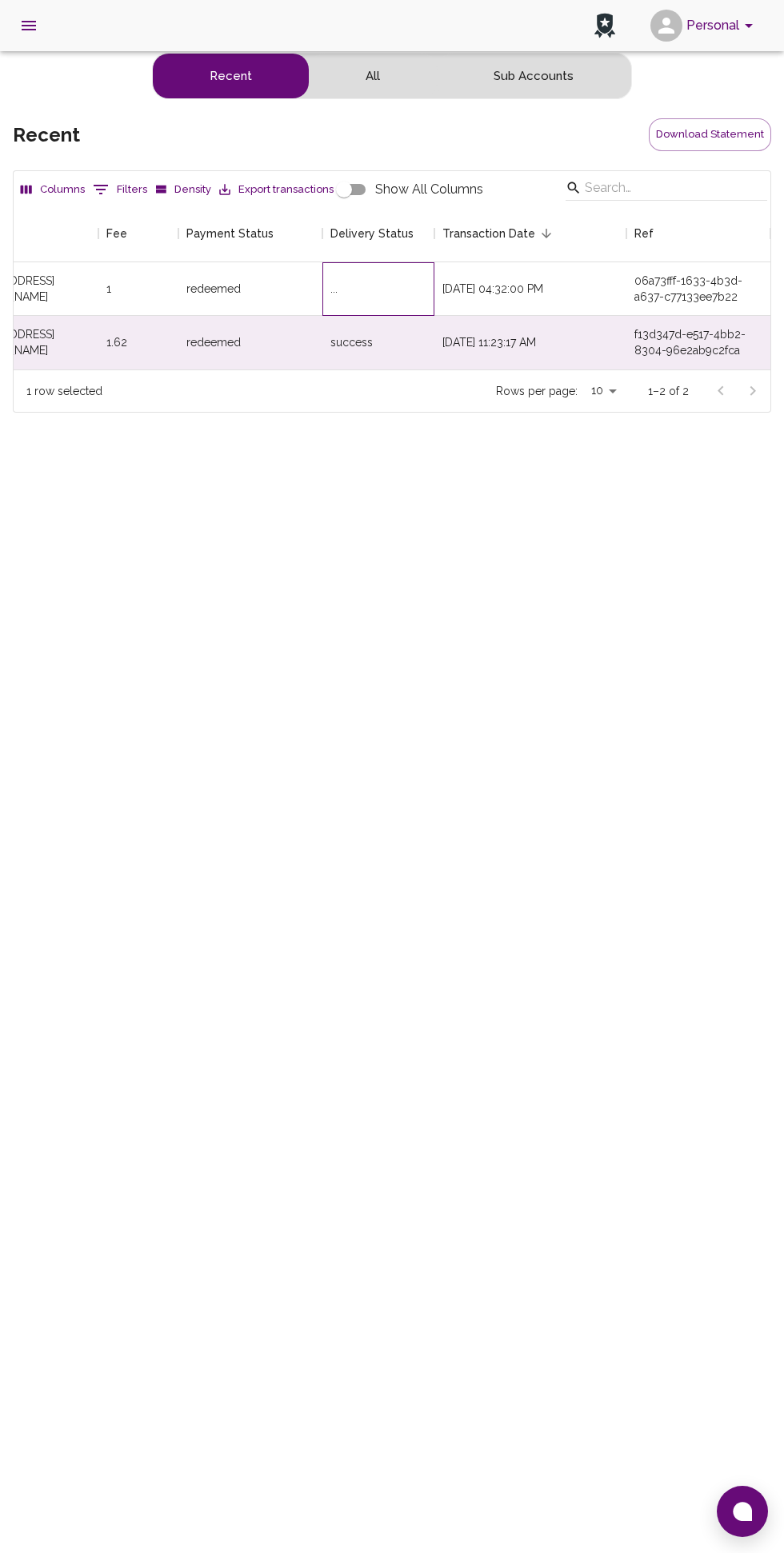
click at [334, 288] on div "..." at bounding box center [334, 288] width 7 height 16
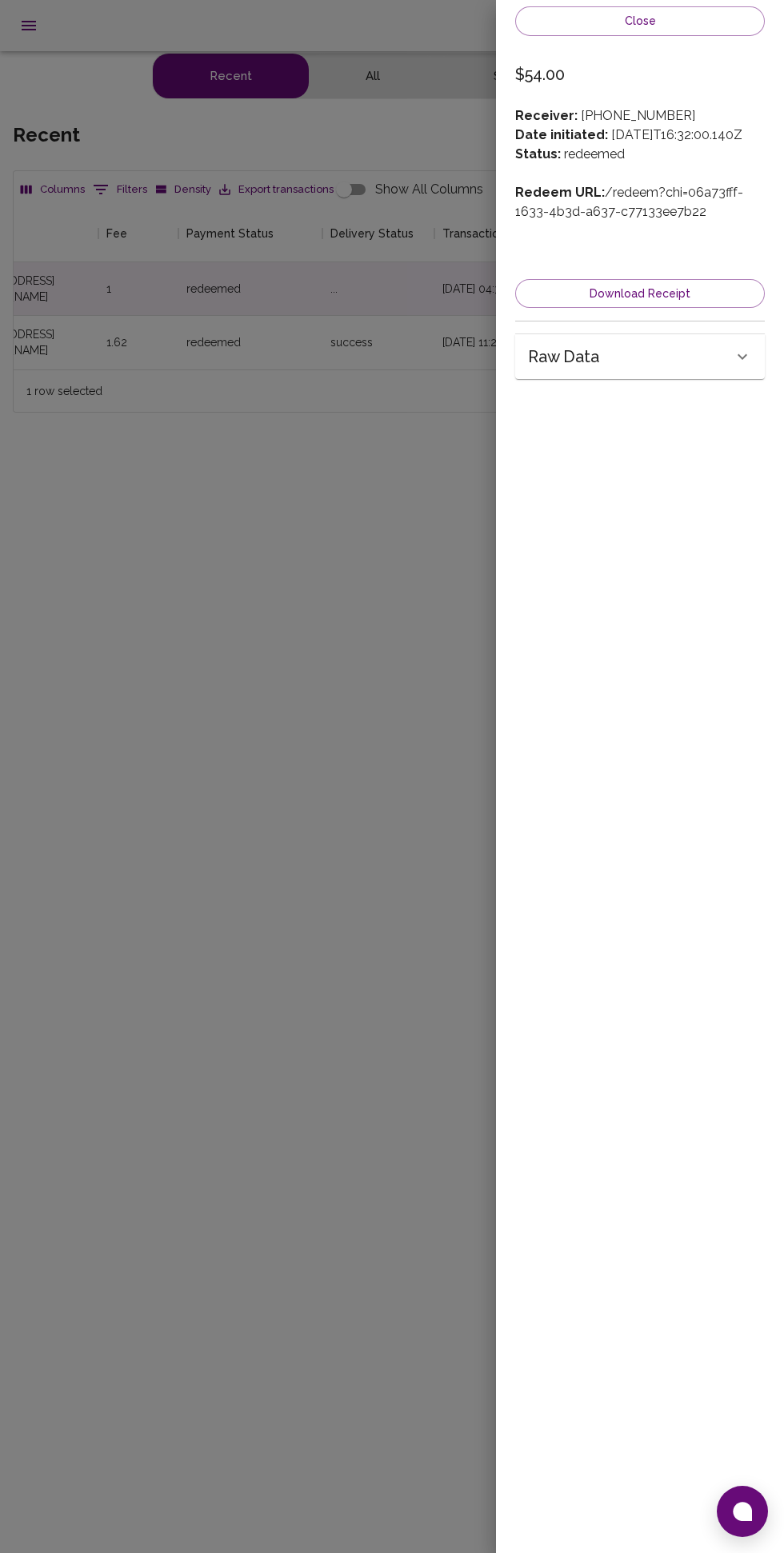
click at [561, 301] on button "Download Receipt" at bounding box center [640, 294] width 249 height 30
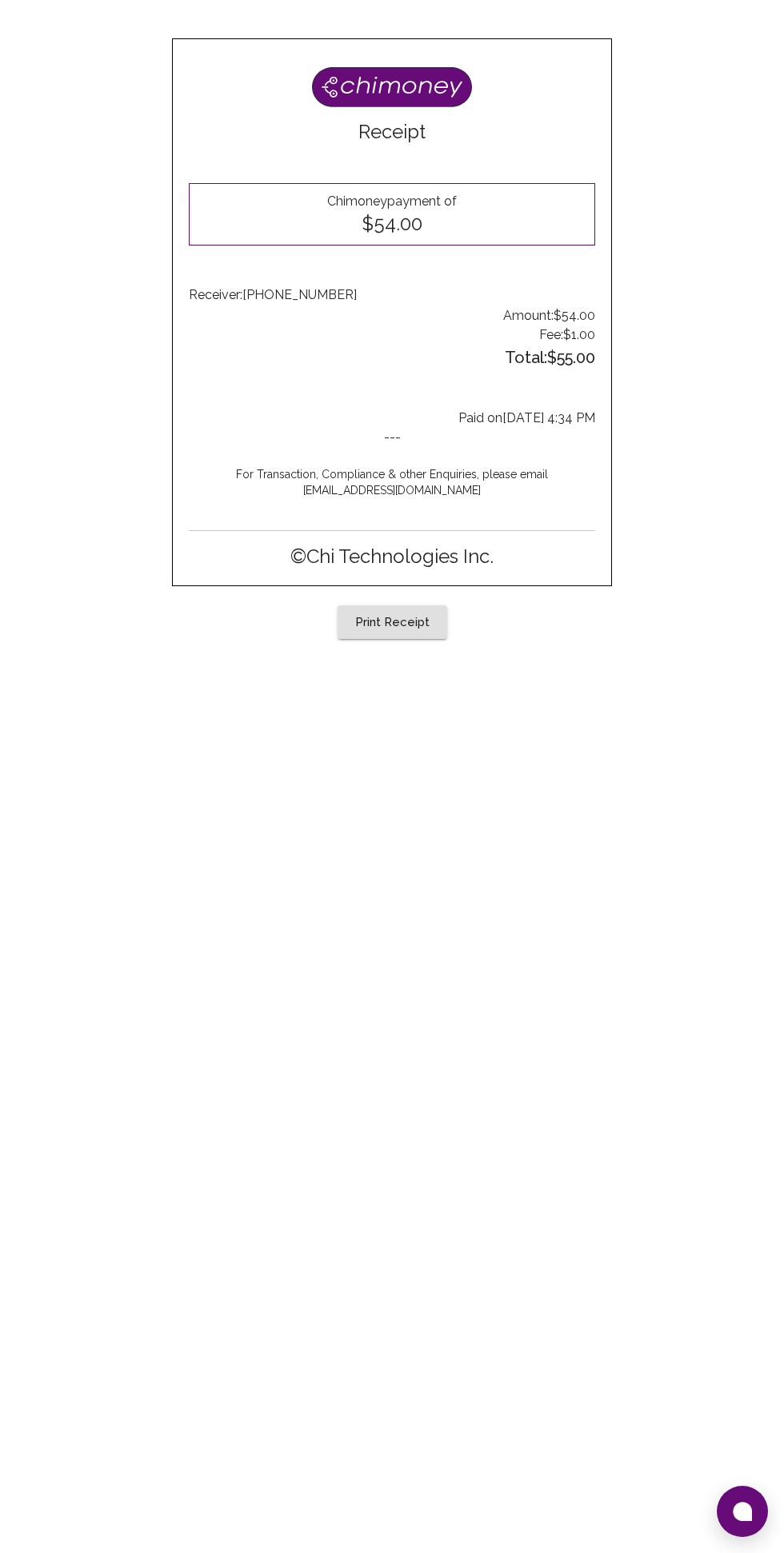
click at [392, 623] on button "Print Receipt" at bounding box center [392, 622] width 109 height 33
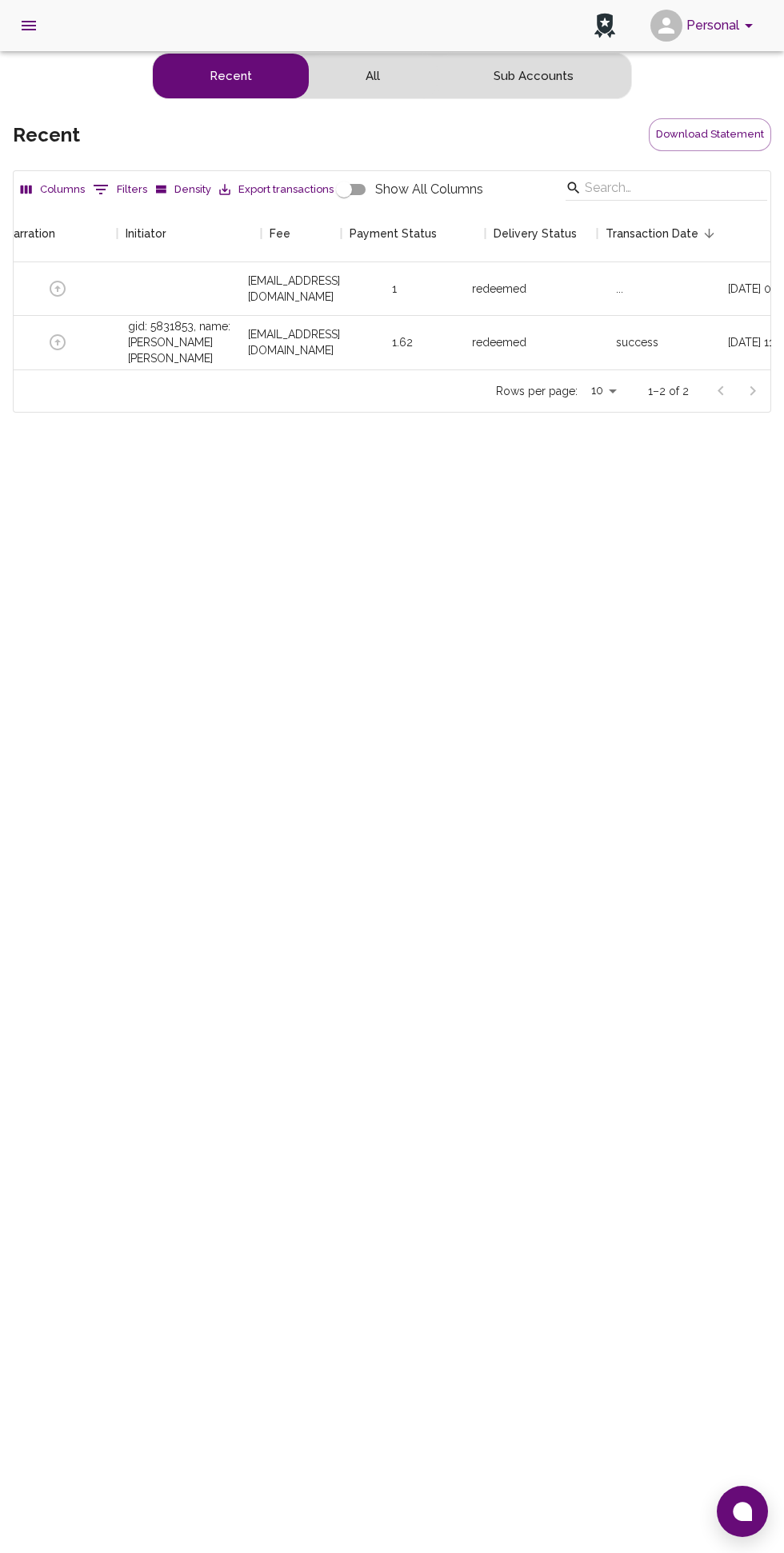
scroll to position [0, 539]
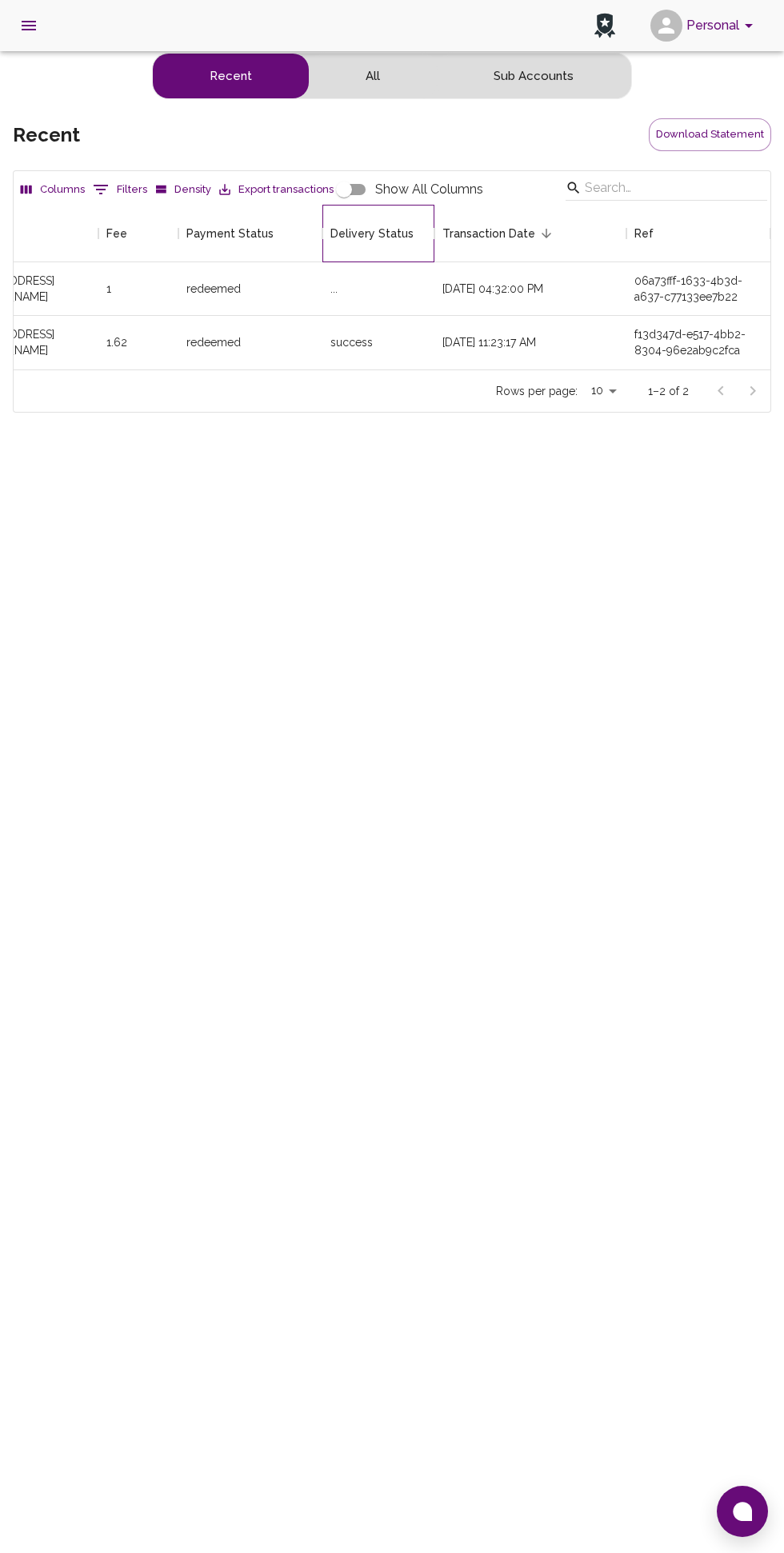
click at [361, 230] on div "Delivery Status" at bounding box center [371, 233] width 83 height 57
click at [444, 233] on icon "Menu" at bounding box center [445, 233] width 3 height 10
click at [113, 611] on div "Personal beta Make Value move! Dashboard Transactions Transaction Insights Orga…" at bounding box center [392, 776] width 784 height 1553
